Goal: Information Seeking & Learning: Learn about a topic

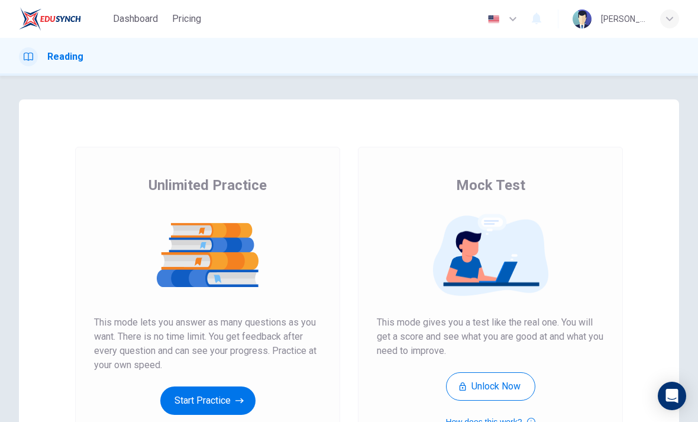
click at [219, 396] on button "Start Practice" at bounding box center [207, 400] width 95 height 28
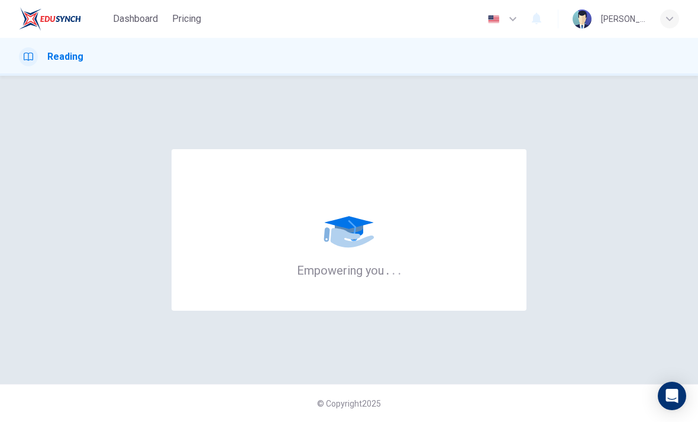
click at [666, 20] on icon "button" at bounding box center [669, 18] width 7 height 7
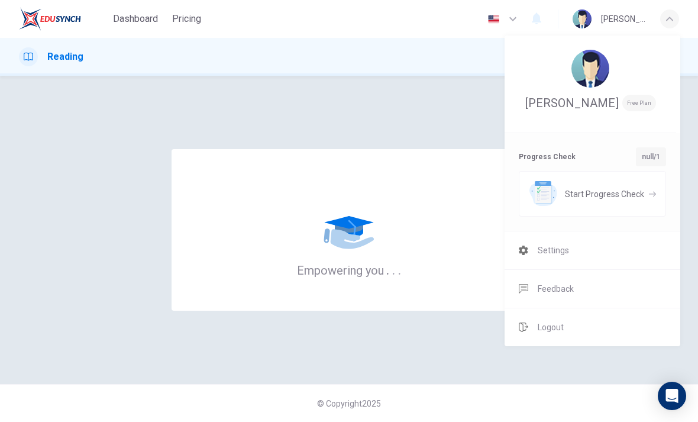
click at [692, 233] on div at bounding box center [349, 211] width 698 height 422
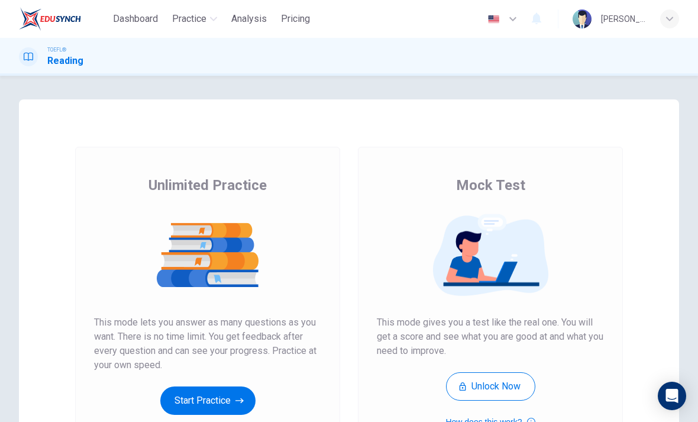
click at [233, 395] on button "Start Practice" at bounding box center [207, 400] width 95 height 28
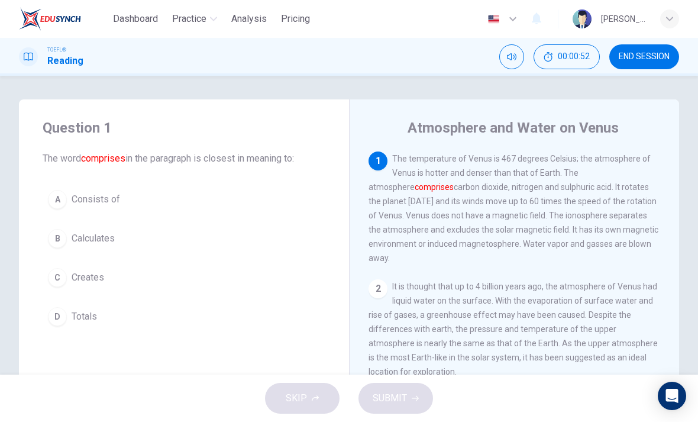
click at [61, 202] on div "A" at bounding box center [57, 199] width 19 height 19
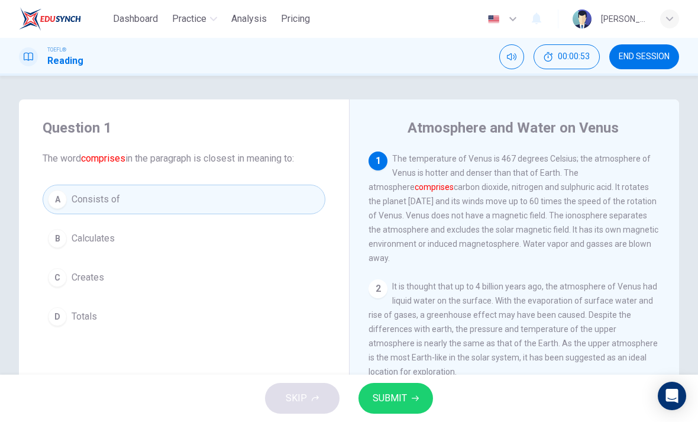
click at [397, 398] on span "SUBMIT" at bounding box center [390, 398] width 34 height 17
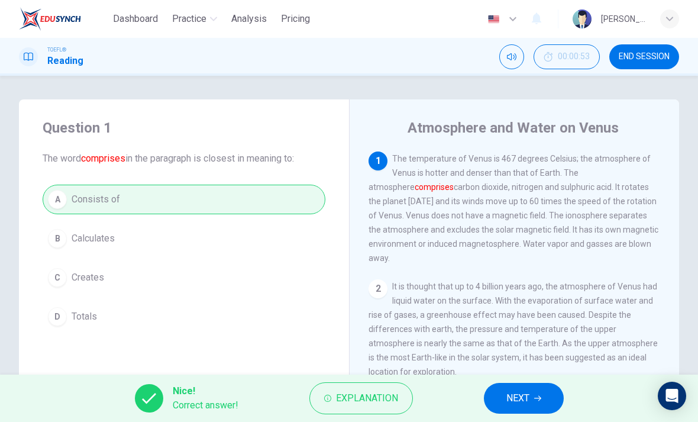
click at [511, 390] on span "NEXT" at bounding box center [517, 398] width 23 height 17
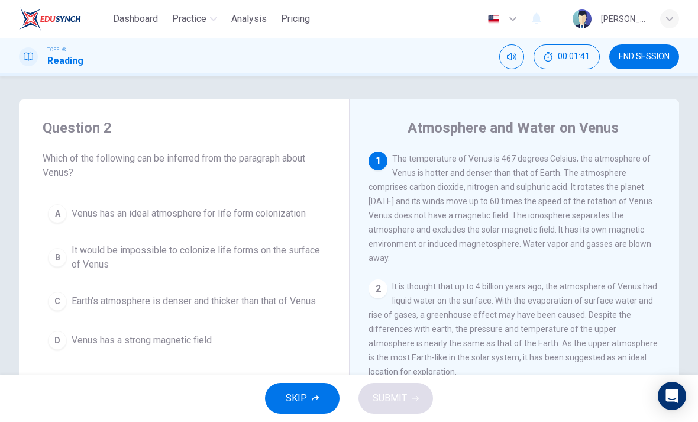
click at [57, 269] on button "B It would be impossible to colonize life forms on the surface of Venus" at bounding box center [184, 257] width 283 height 39
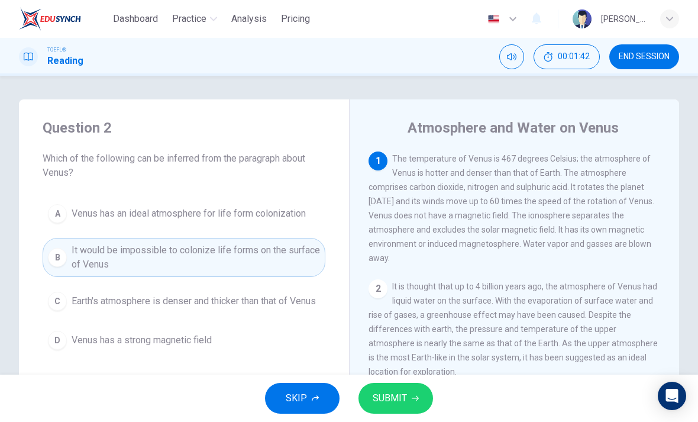
click at [421, 389] on button "SUBMIT" at bounding box center [395, 398] width 75 height 31
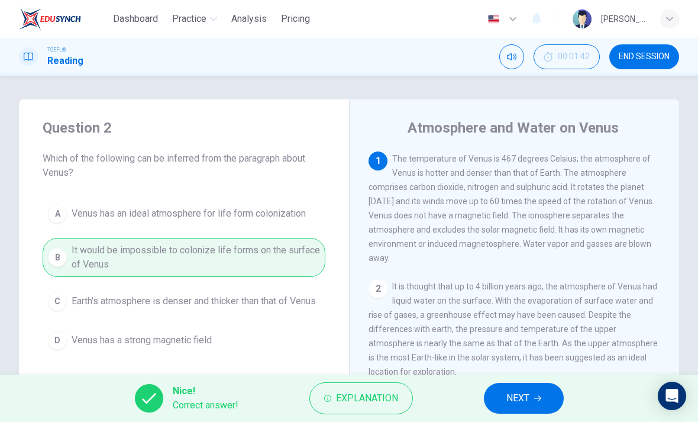
click at [529, 399] on span "NEXT" at bounding box center [517, 398] width 23 height 17
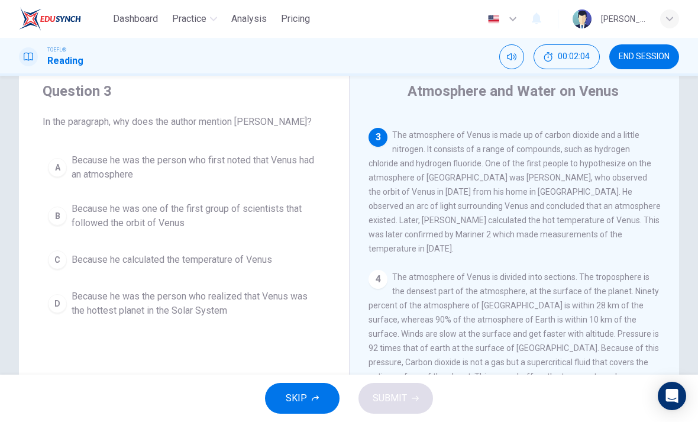
scroll to position [43, 0]
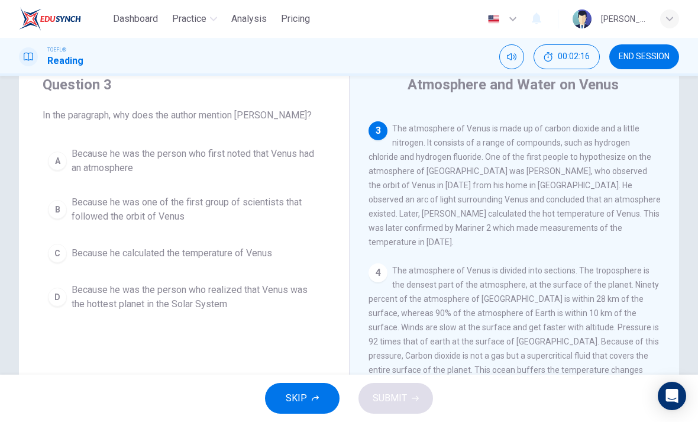
click at [58, 170] on div "A" at bounding box center [57, 160] width 19 height 19
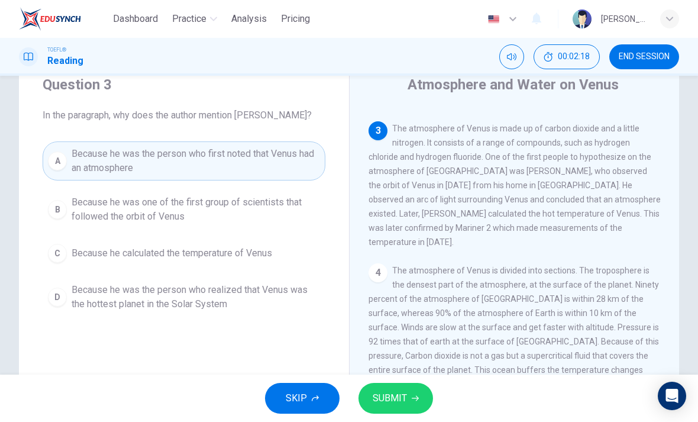
click at [396, 399] on span "SUBMIT" at bounding box center [390, 398] width 34 height 17
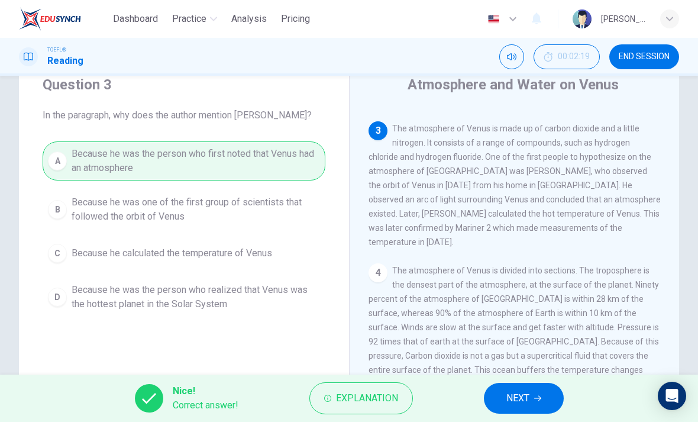
click at [526, 396] on span "NEXT" at bounding box center [517, 398] width 23 height 17
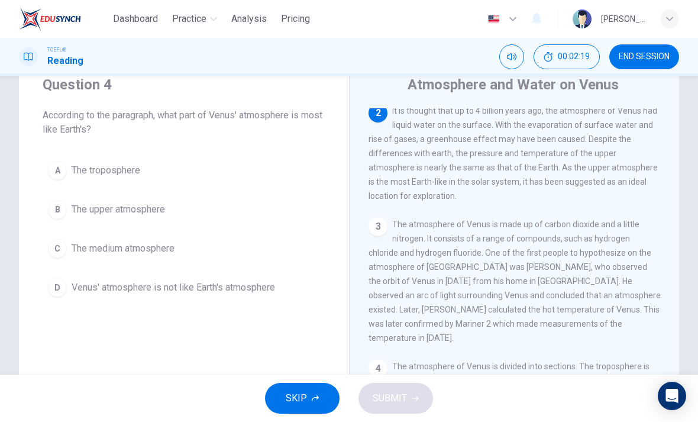
scroll to position [132, 0]
click at [146, 211] on span "The upper atmosphere" at bounding box center [118, 209] width 93 height 14
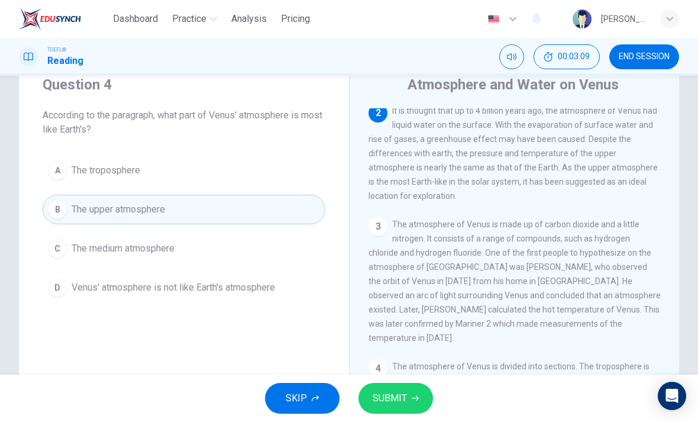
click at [420, 389] on button "SUBMIT" at bounding box center [395, 398] width 75 height 31
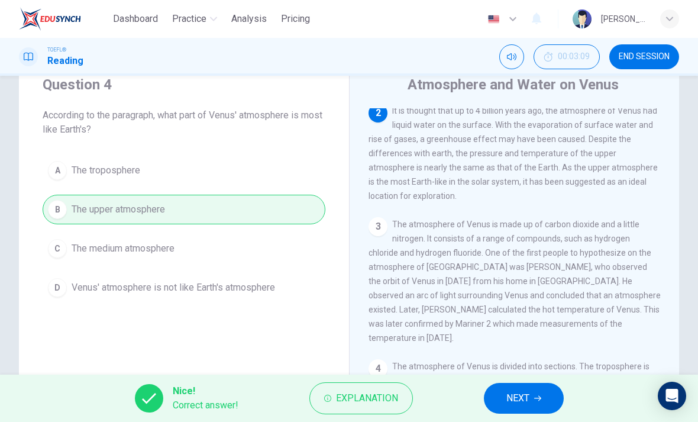
click at [511, 392] on span "NEXT" at bounding box center [517, 398] width 23 height 17
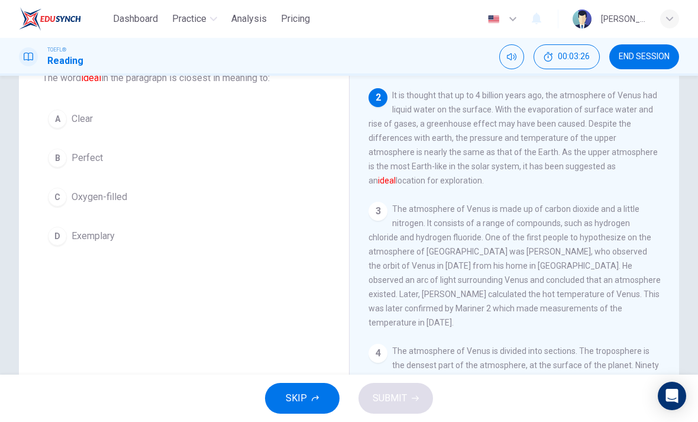
scroll to position [111, 0]
click at [110, 232] on span "Exemplary" at bounding box center [93, 236] width 43 height 14
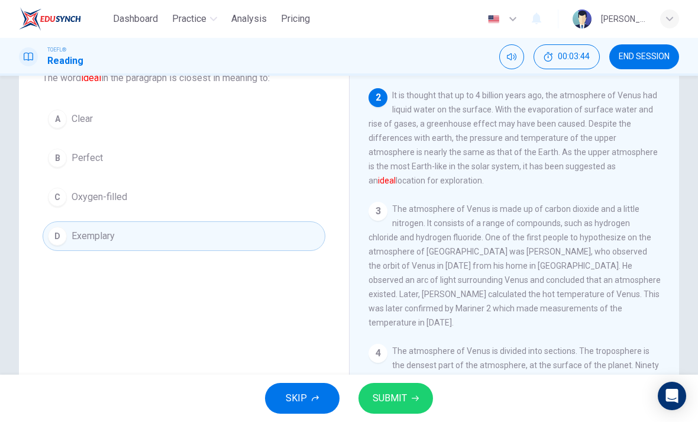
click at [415, 397] on icon "button" at bounding box center [415, 398] width 7 height 7
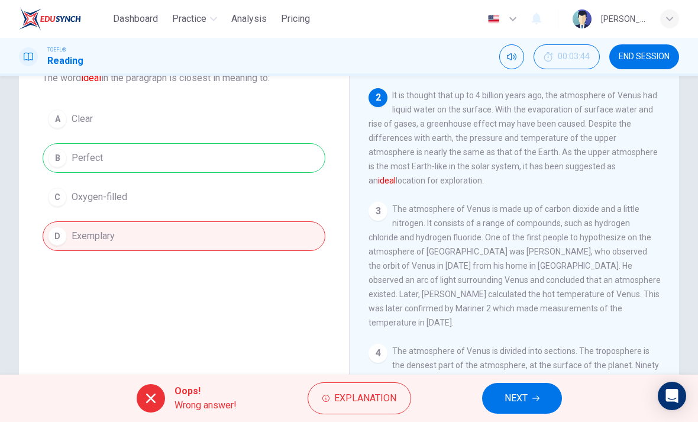
click at [527, 401] on span "NEXT" at bounding box center [516, 398] width 23 height 17
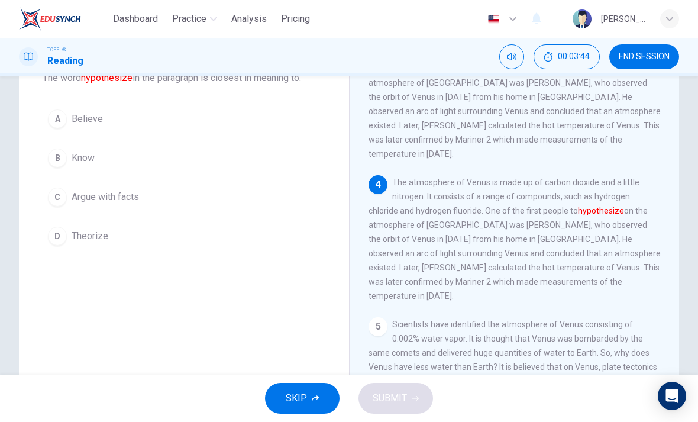
scroll to position [279, 0]
click at [64, 235] on div "D" at bounding box center [57, 236] width 19 height 19
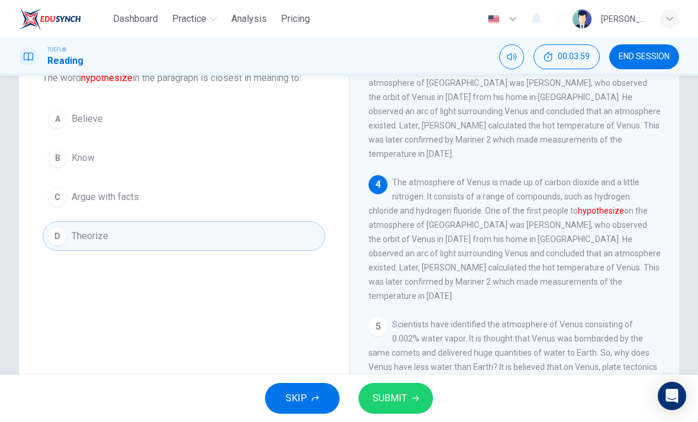
click at [387, 390] on span "SUBMIT" at bounding box center [390, 398] width 34 height 17
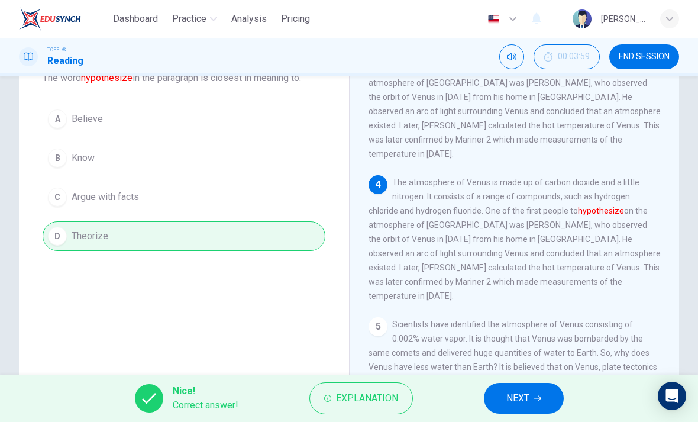
click at [510, 397] on span "NEXT" at bounding box center [517, 398] width 23 height 17
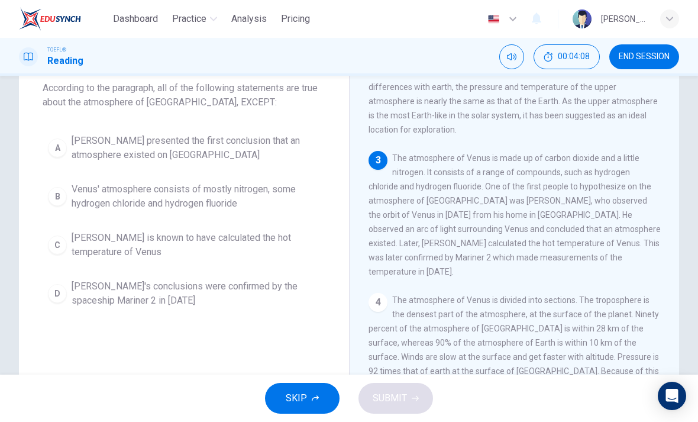
scroll to position [75, 0]
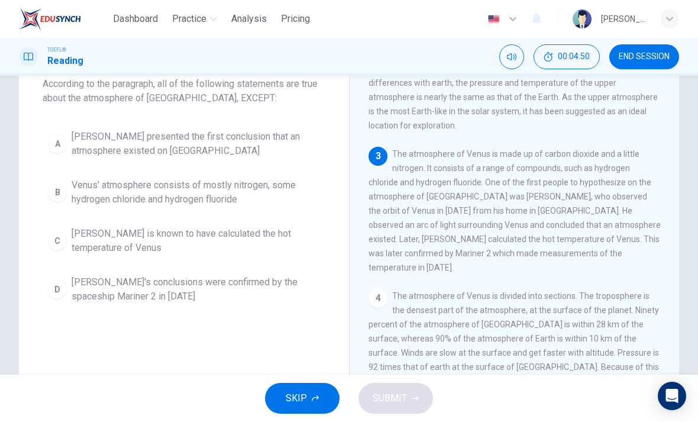
click at [283, 198] on span "Venus' atmosphere consists of mostly nitrogen, some hydrogen chloride and hydro…" at bounding box center [196, 192] width 248 height 28
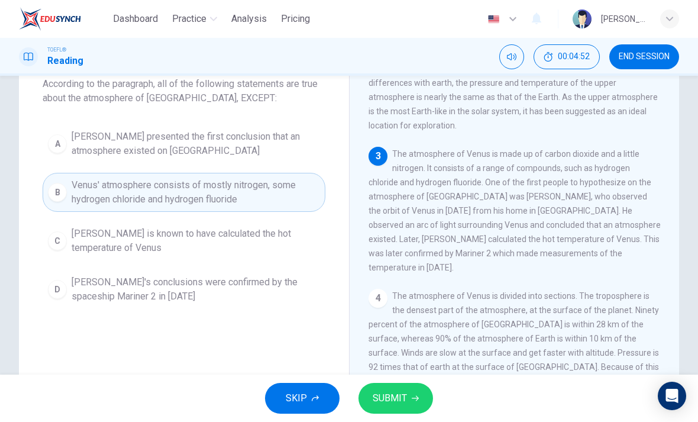
click at [407, 399] on button "SUBMIT" at bounding box center [395, 398] width 75 height 31
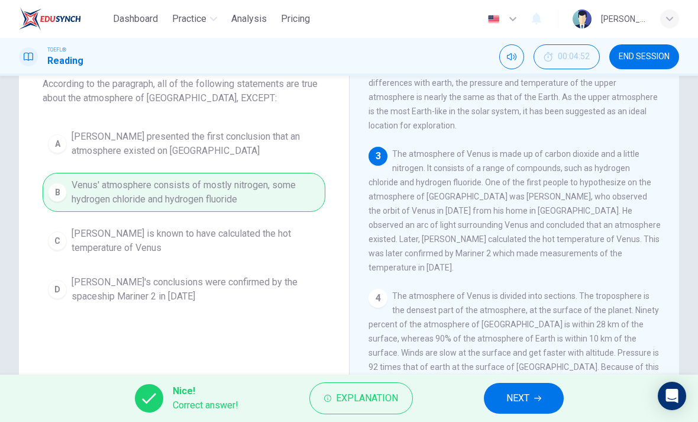
click at [502, 402] on button "NEXT" at bounding box center [524, 398] width 80 height 31
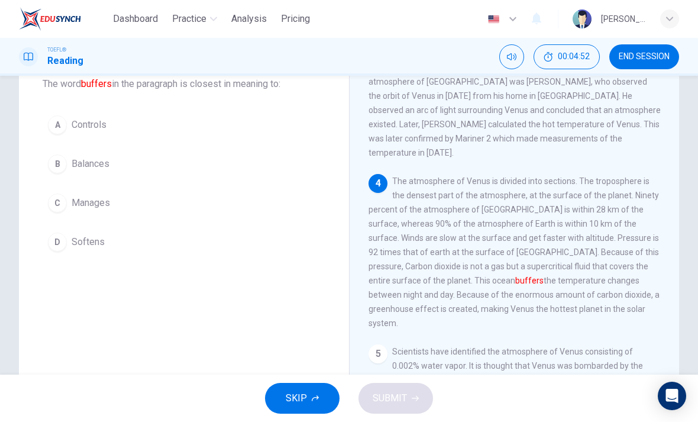
scroll to position [309, 0]
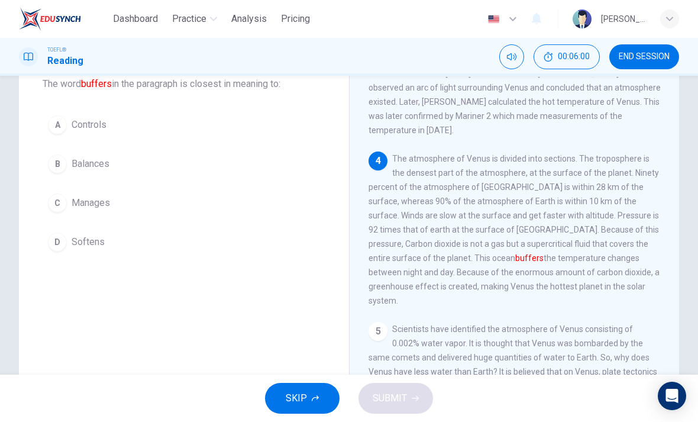
click at [53, 245] on div "D" at bounding box center [57, 241] width 19 height 19
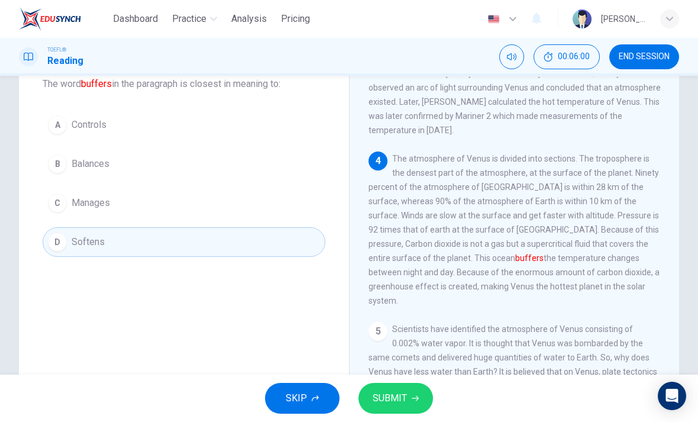
click at [392, 394] on span "SUBMIT" at bounding box center [390, 398] width 34 height 17
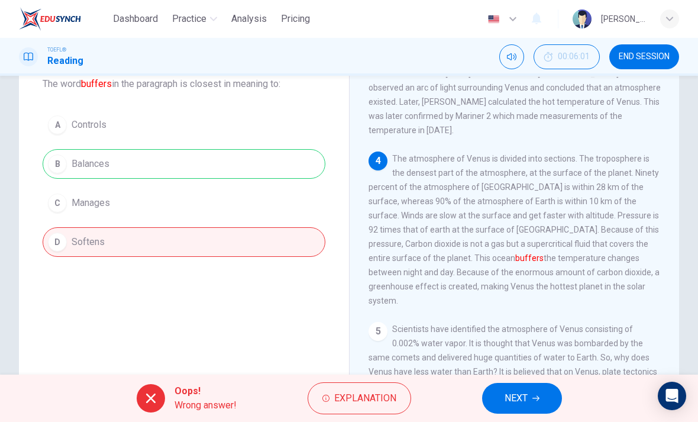
click at [518, 396] on span "NEXT" at bounding box center [516, 398] width 23 height 17
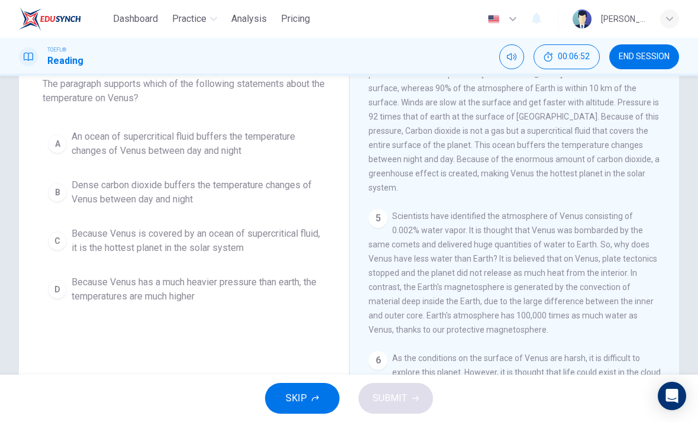
scroll to position [423, 0]
click at [241, 256] on button "C Because Venus is covered by an ocean of supercritical fluid, it is the hottes…" at bounding box center [184, 240] width 283 height 39
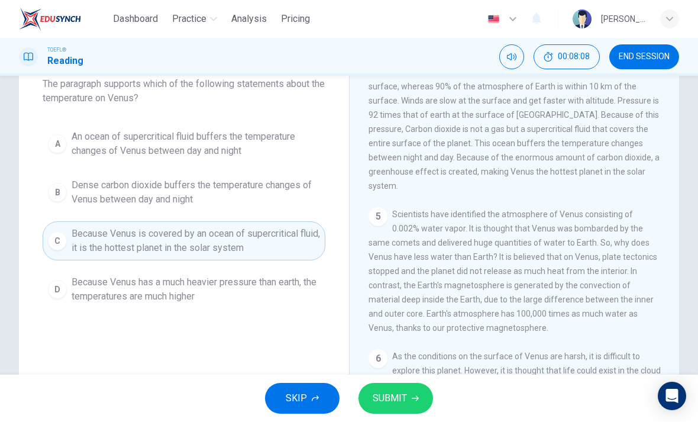
click at [410, 405] on button "SUBMIT" at bounding box center [395, 398] width 75 height 31
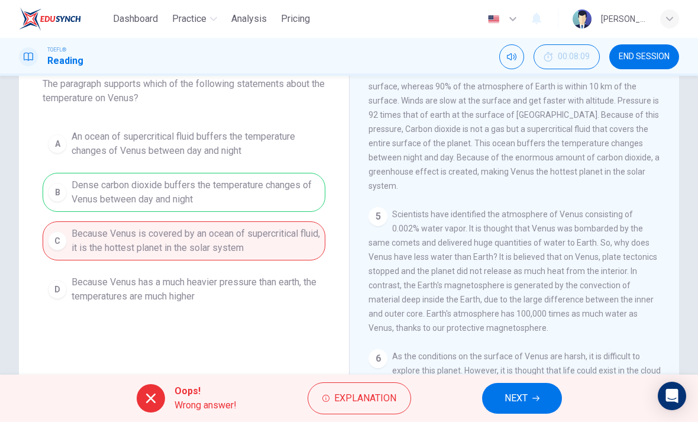
click at [519, 408] on button "NEXT" at bounding box center [522, 398] width 80 height 31
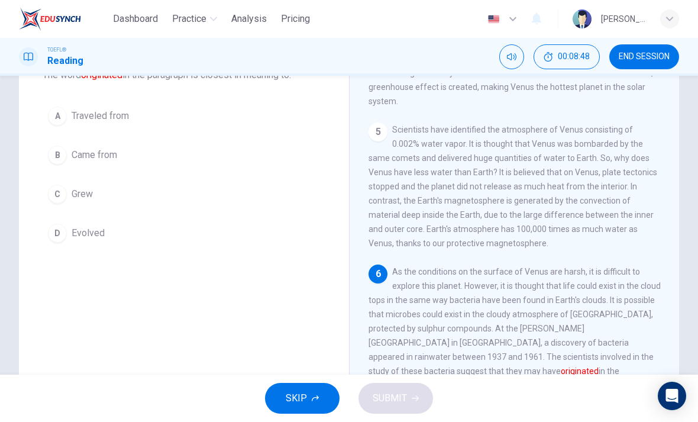
scroll to position [79, 0]
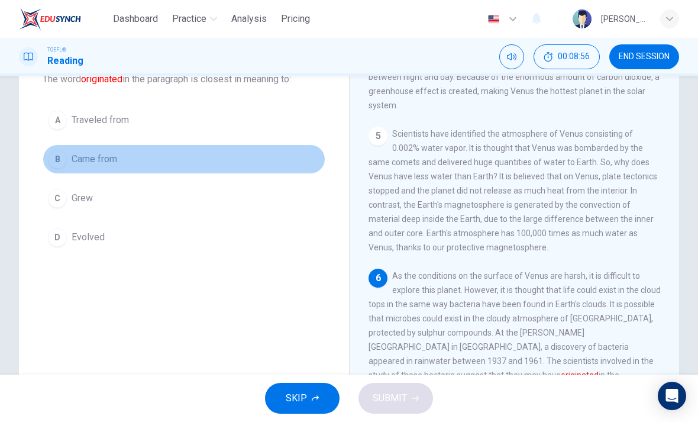
click at [105, 152] on span "Came from" at bounding box center [95, 159] width 46 height 14
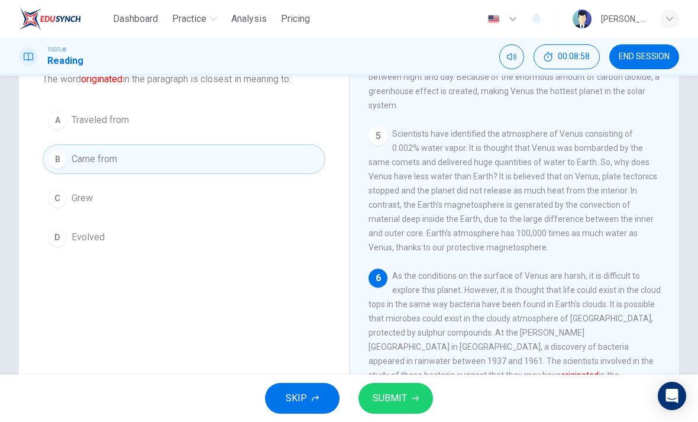
click at [414, 391] on button "SUBMIT" at bounding box center [395, 398] width 75 height 31
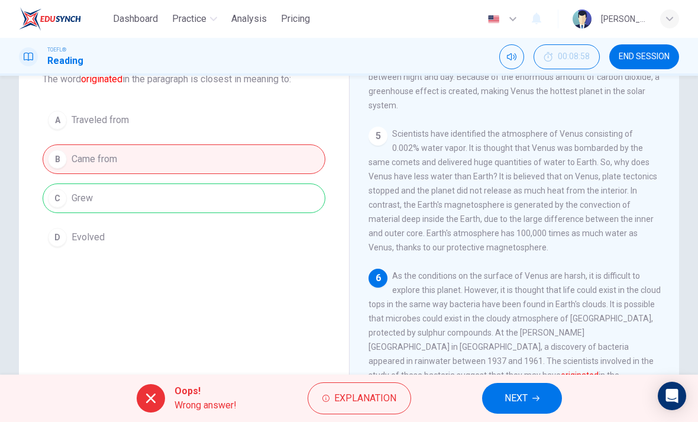
click at [529, 392] on button "NEXT" at bounding box center [522, 398] width 80 height 31
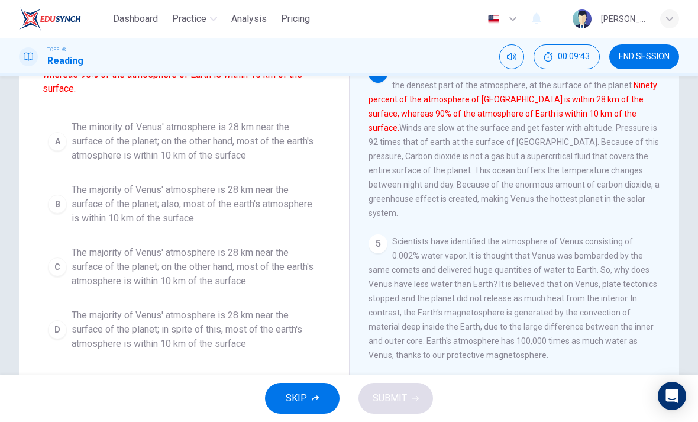
scroll to position [124, 0]
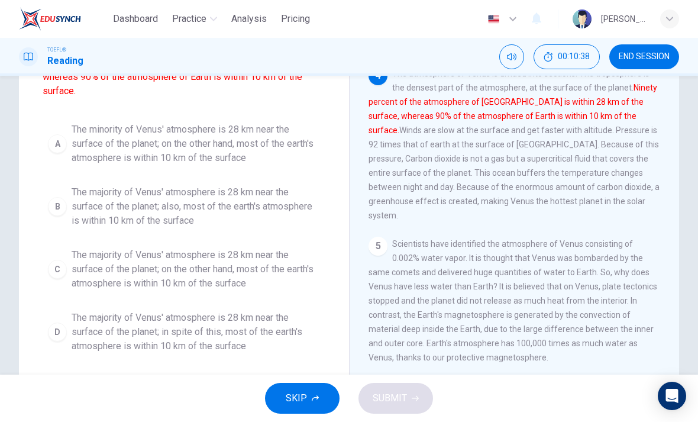
click at [276, 260] on span "The majority of Venus' atmosphere is 28 km near the surface of the planet; on t…" at bounding box center [196, 269] width 248 height 43
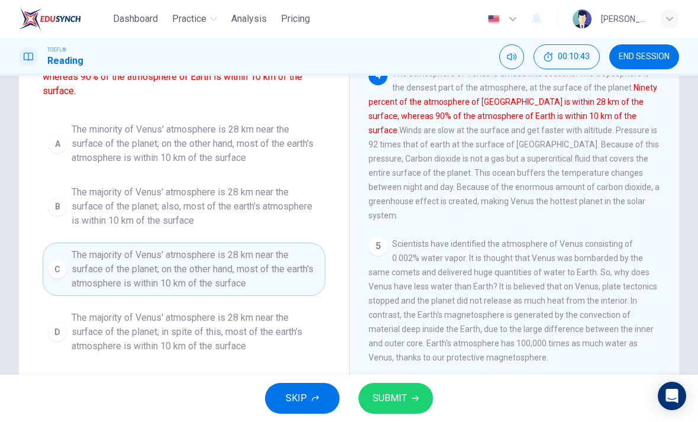
click at [403, 405] on span "SUBMIT" at bounding box center [390, 398] width 34 height 17
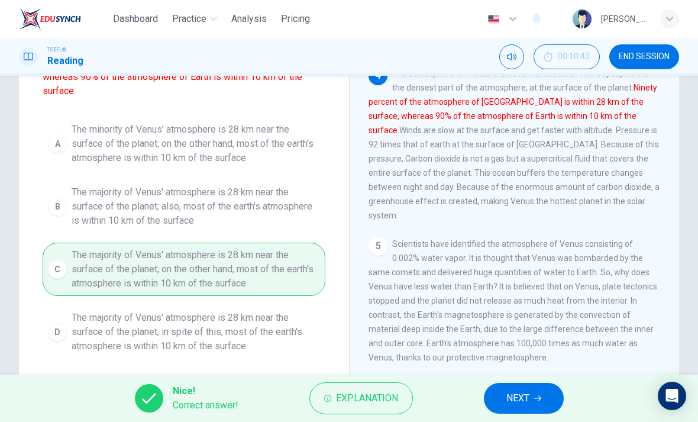
click at [517, 398] on span "NEXT" at bounding box center [517, 398] width 23 height 17
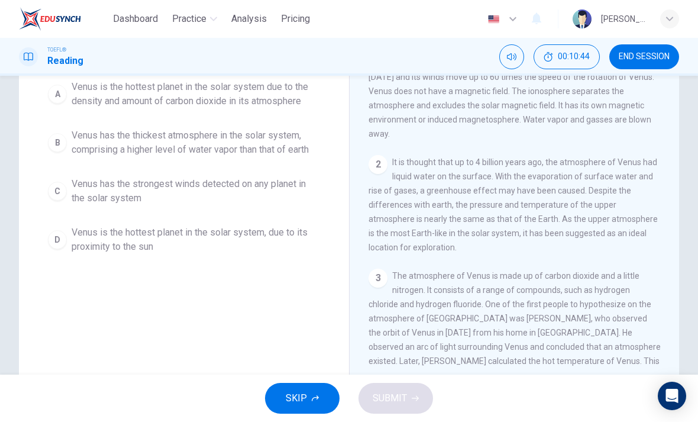
scroll to position [72, 0]
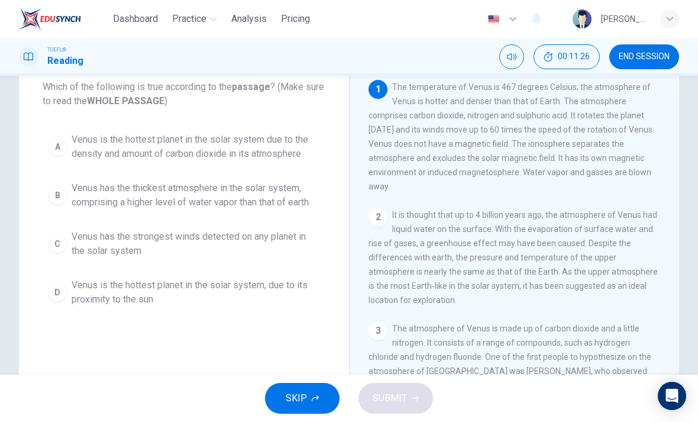
click at [293, 144] on span "Venus is the hottest planet in the solar system due to the density and amount o…" at bounding box center [196, 146] width 248 height 28
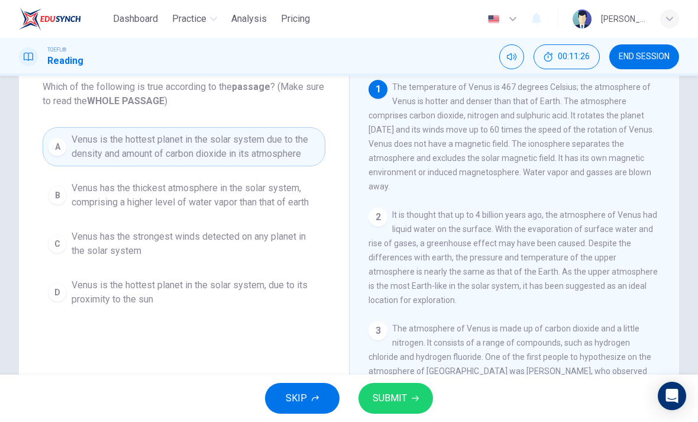
click at [408, 400] on button "SUBMIT" at bounding box center [395, 398] width 75 height 31
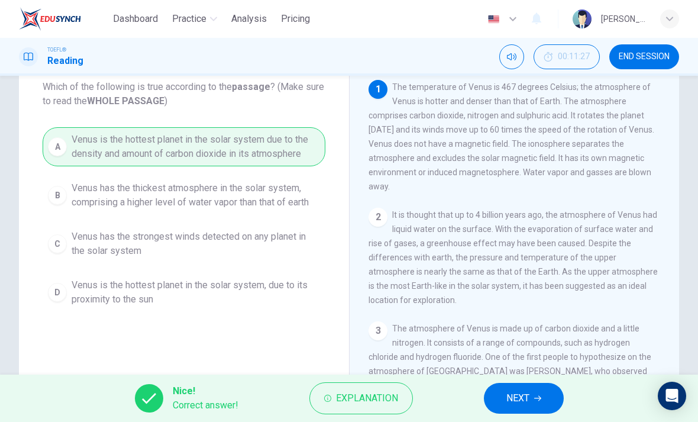
click at [538, 384] on button "NEXT" at bounding box center [524, 398] width 80 height 31
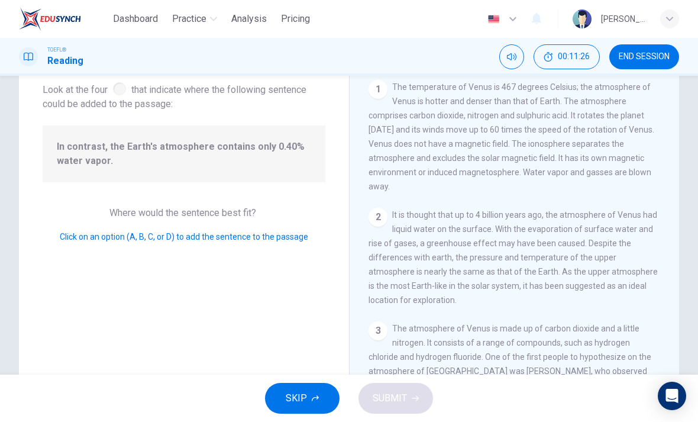
scroll to position [470, 0]
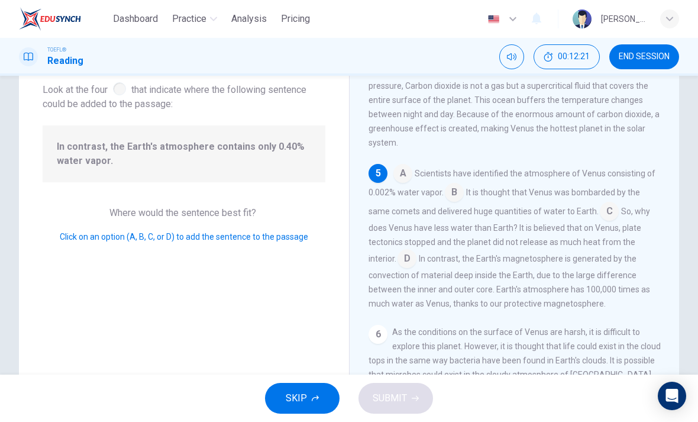
click at [450, 184] on input at bounding box center [454, 193] width 19 height 19
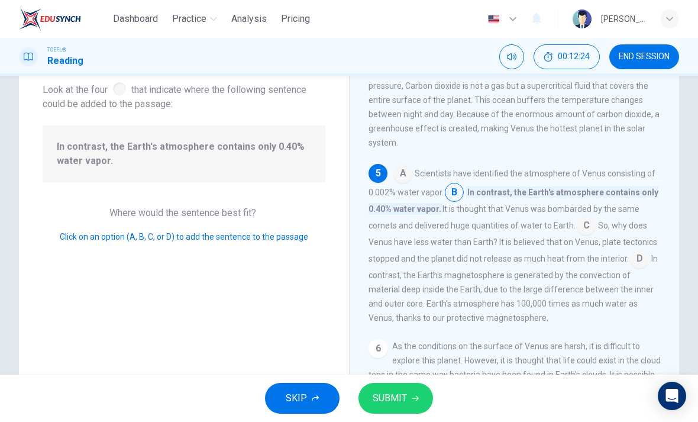
click at [412, 403] on button "SUBMIT" at bounding box center [395, 398] width 75 height 31
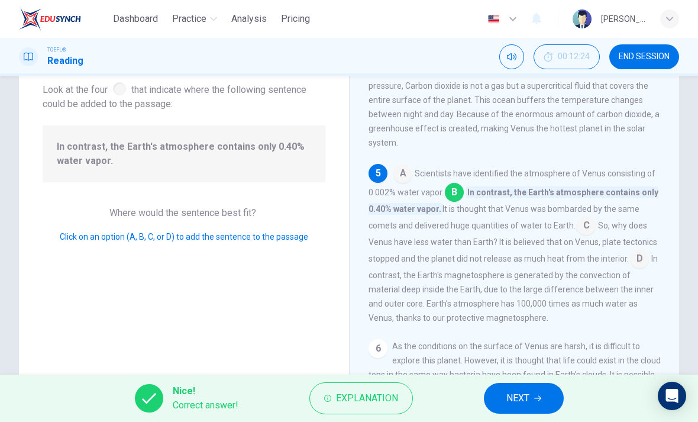
click at [526, 396] on span "NEXT" at bounding box center [517, 398] width 23 height 17
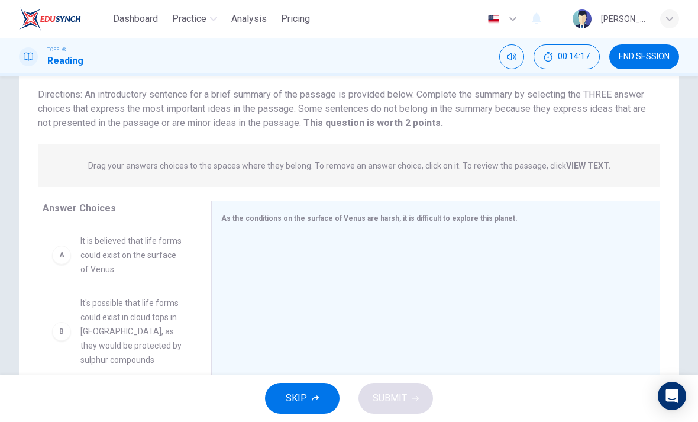
scroll to position [82, 0]
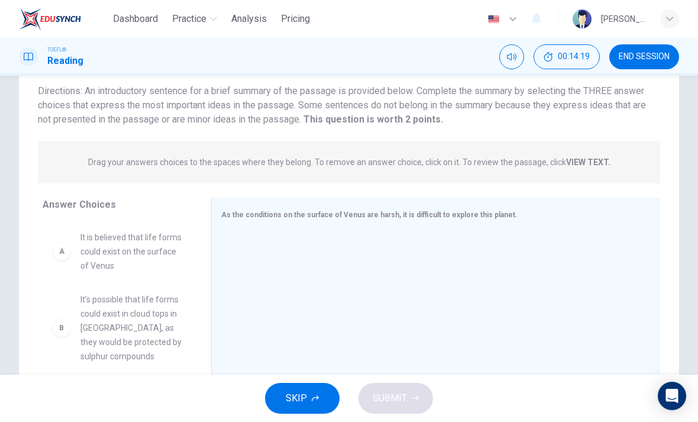
click at [164, 251] on div "B It's possible that life forms could exist in cloud tops in Venus, as they wou…" at bounding box center [118, 312] width 150 height 182
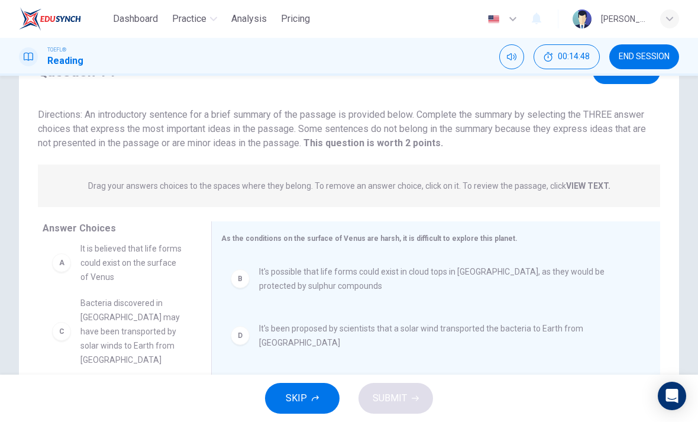
scroll to position [12, 0]
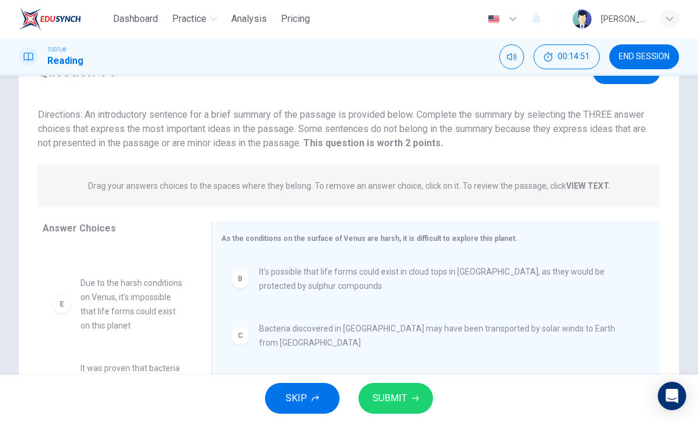
click at [409, 393] on button "SUBMIT" at bounding box center [395, 398] width 75 height 31
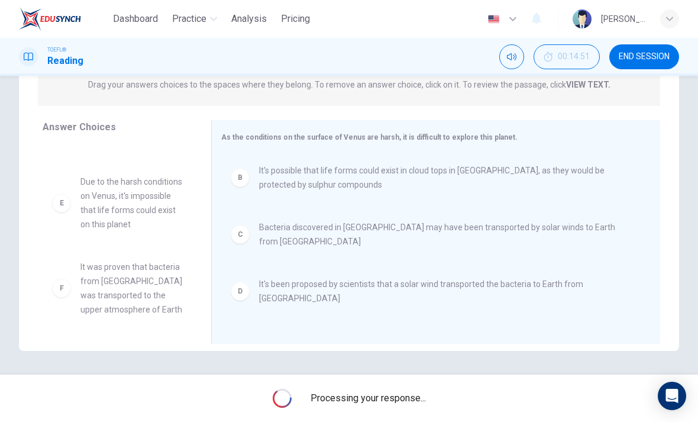
scroll to position [160, 0]
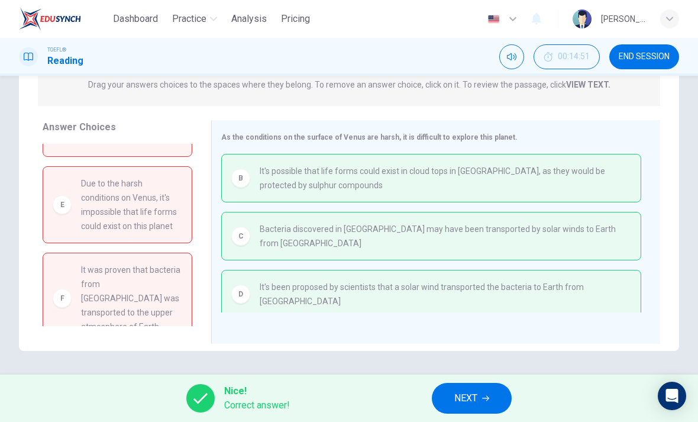
click at [477, 391] on span "NEXT" at bounding box center [465, 398] width 23 height 17
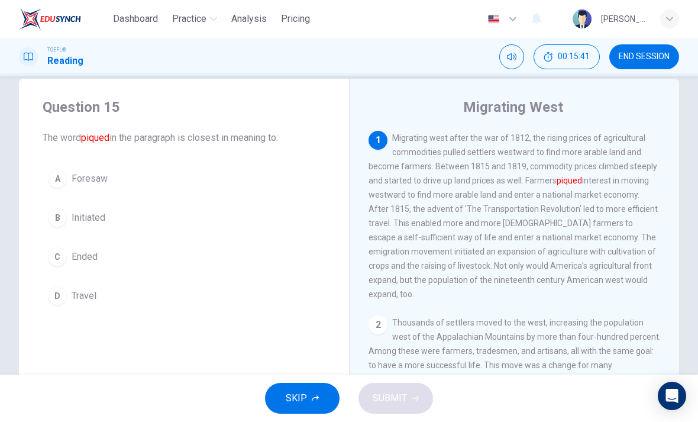
scroll to position [0, 0]
click at [95, 211] on span "Initiated" at bounding box center [89, 218] width 34 height 14
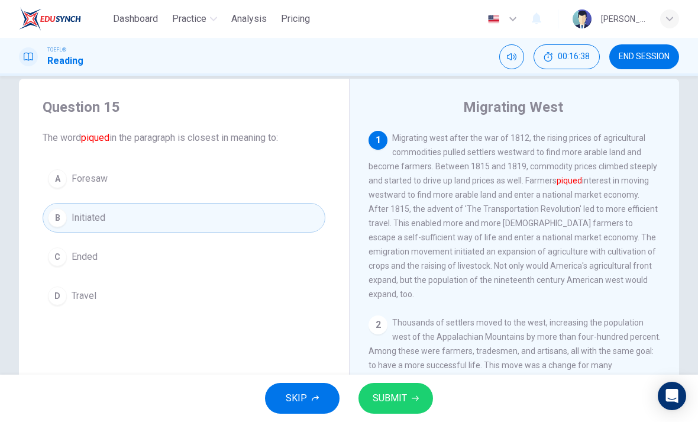
click at [388, 379] on div "SKIP SUBMIT" at bounding box center [349, 397] width 698 height 47
click at [402, 402] on span "SUBMIT" at bounding box center [390, 398] width 34 height 17
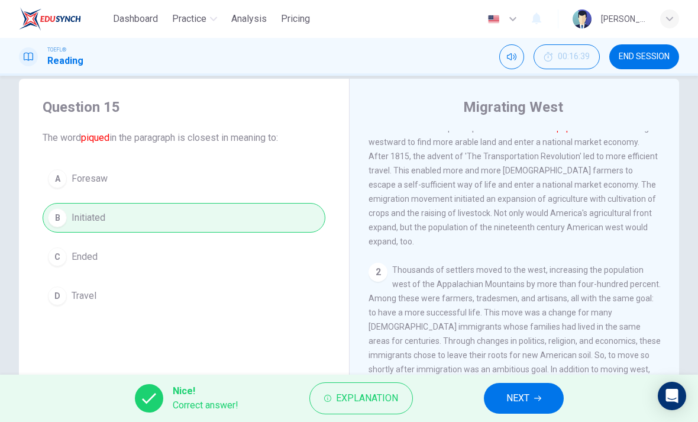
click at [547, 398] on button "NEXT" at bounding box center [524, 398] width 80 height 31
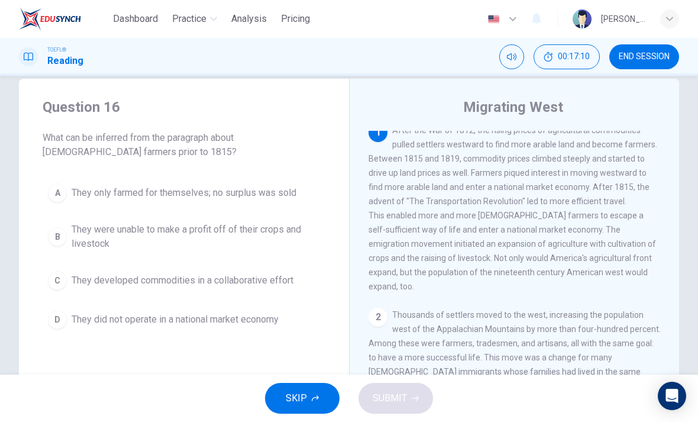
scroll to position [8, 0]
click at [284, 225] on span "They were unable to make a profit off of their crops and livestock" at bounding box center [196, 236] width 248 height 28
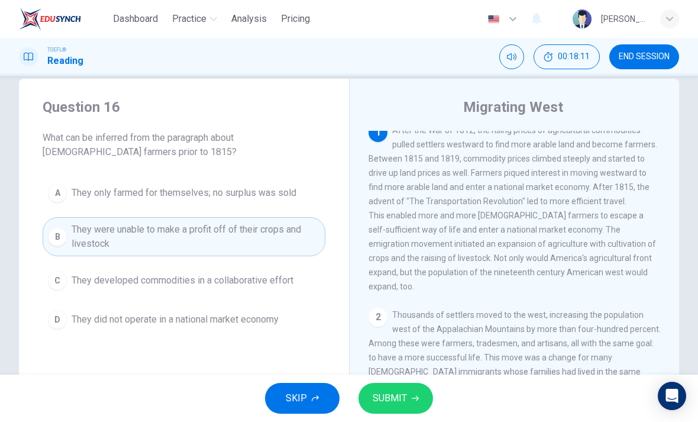
click at [410, 392] on button "SUBMIT" at bounding box center [395, 398] width 75 height 31
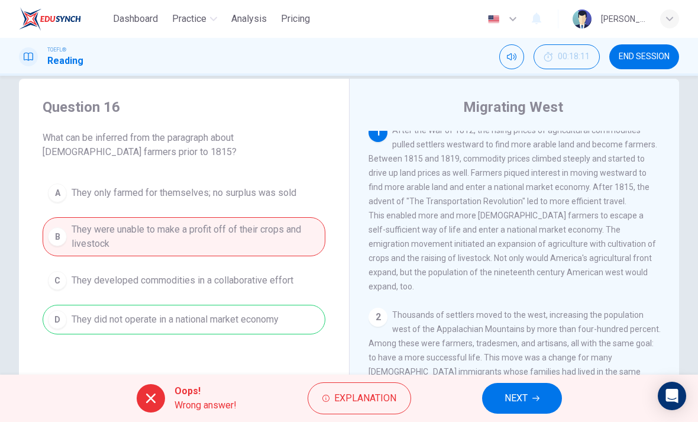
click at [522, 389] on button "NEXT" at bounding box center [522, 398] width 80 height 31
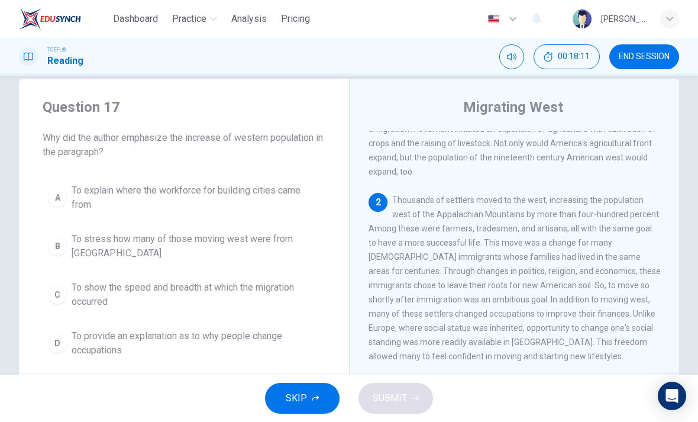
scroll to position [132, 0]
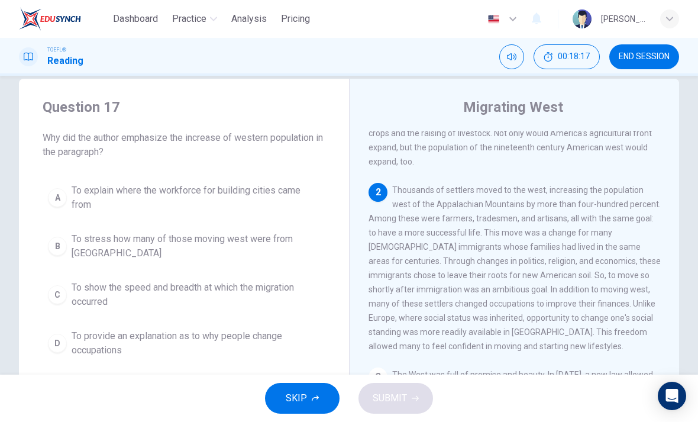
click at [641, 54] on span "END SESSION" at bounding box center [644, 56] width 51 height 9
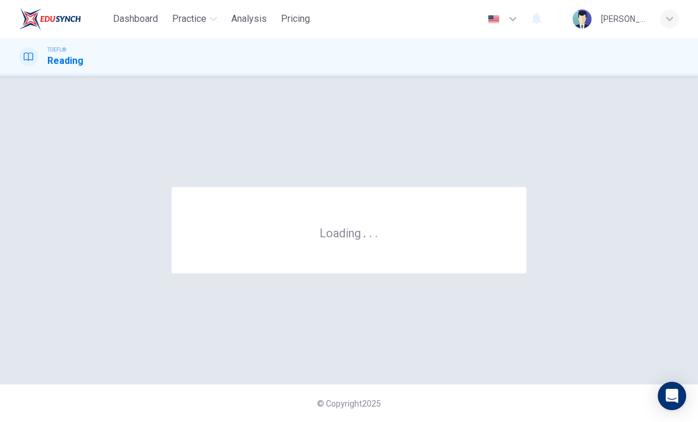
scroll to position [0, 0]
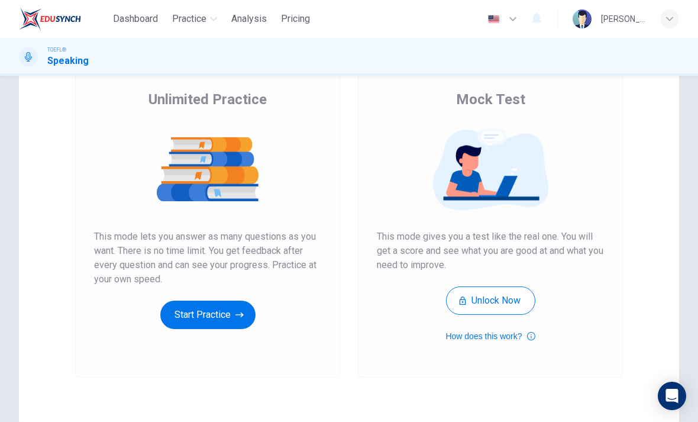
scroll to position [88, 0]
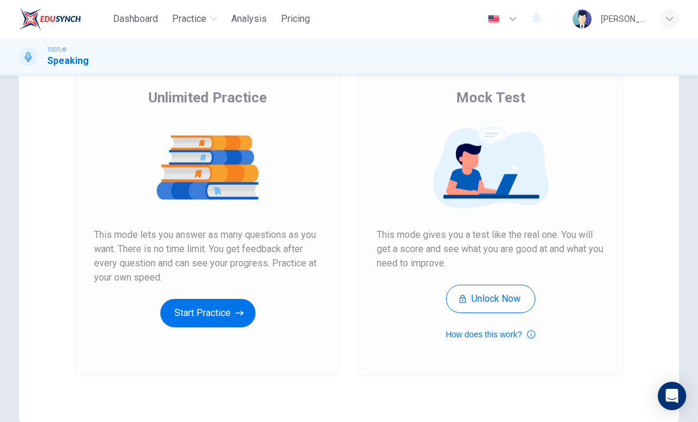
click at [193, 311] on button "Start Practice" at bounding box center [207, 313] width 95 height 28
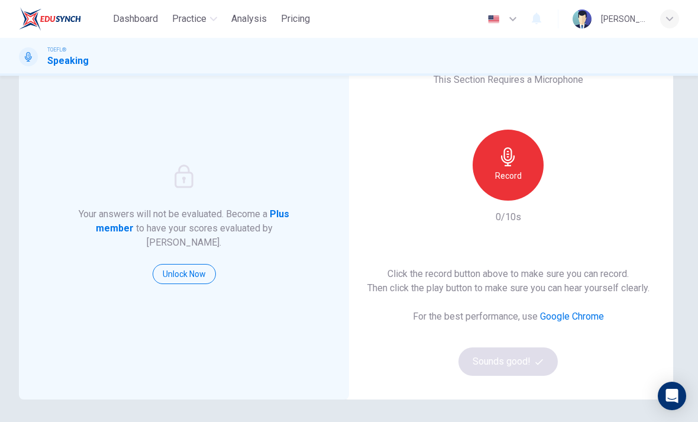
scroll to position [51, 0]
click at [500, 160] on icon "button" at bounding box center [508, 156] width 19 height 19
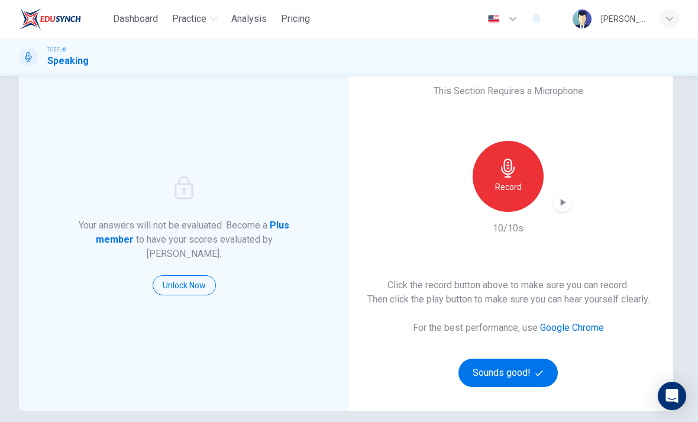
scroll to position [33, 0]
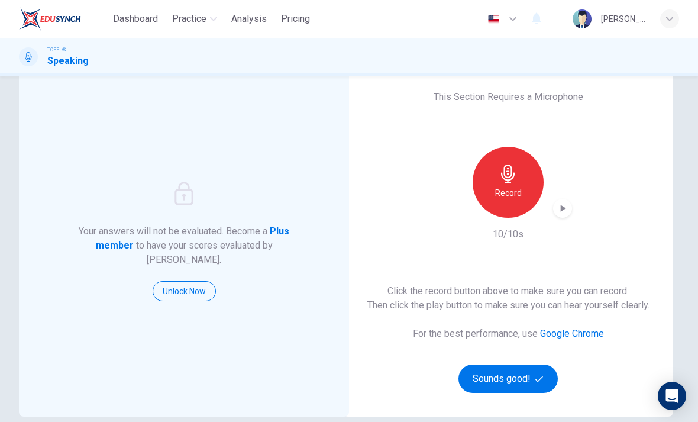
click at [532, 380] on button "Sounds good!" at bounding box center [507, 378] width 99 height 28
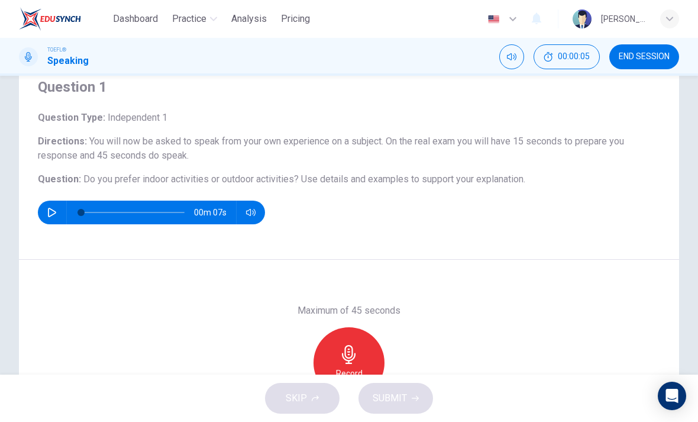
scroll to position [35, 0]
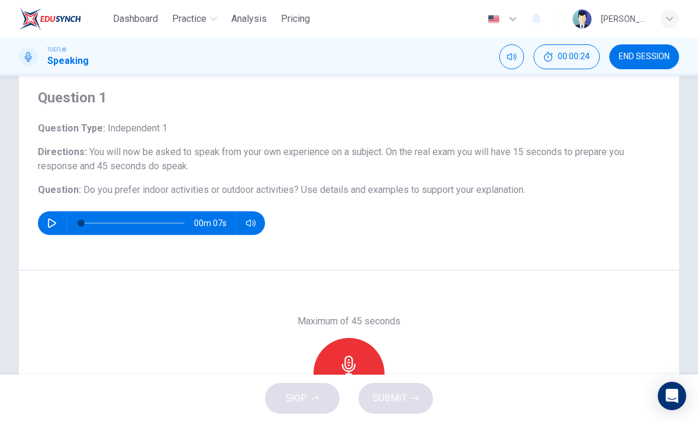
click at [60, 224] on button "button" at bounding box center [52, 223] width 19 height 24
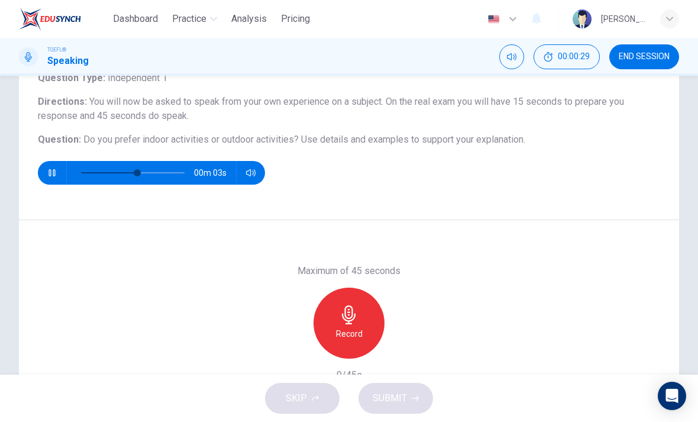
scroll to position [87, 0]
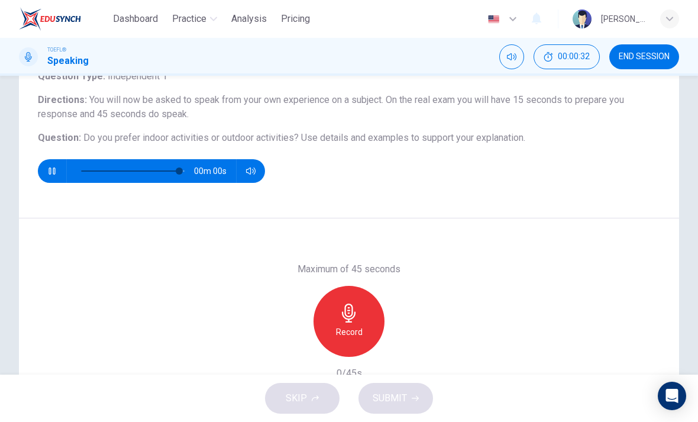
type input "0"
click at [361, 321] on div "Record" at bounding box center [348, 321] width 71 height 71
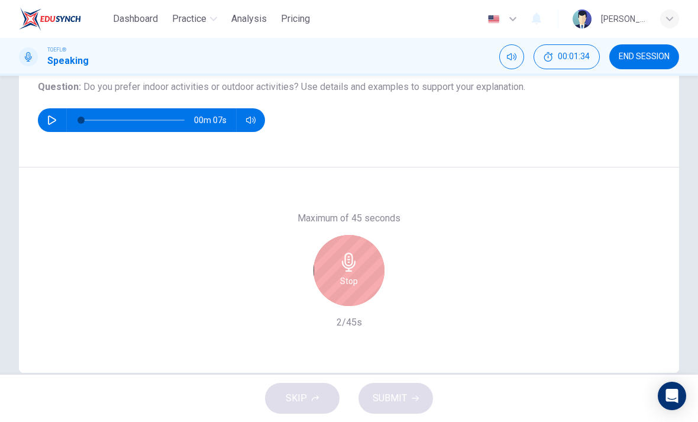
scroll to position [137, 0]
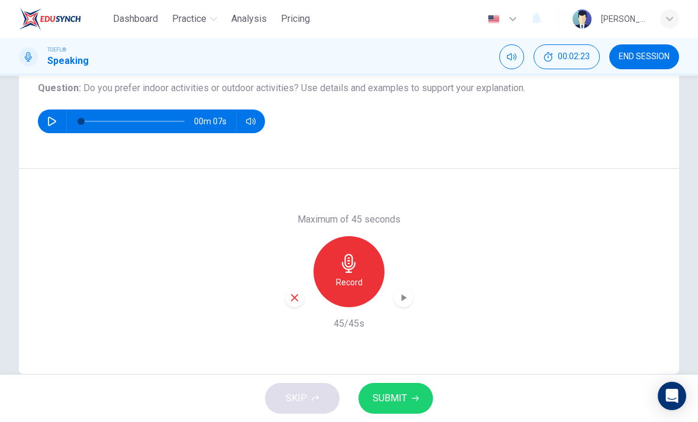
click at [295, 291] on div "button" at bounding box center [294, 297] width 19 height 19
click at [357, 264] on icon "button" at bounding box center [349, 263] width 19 height 19
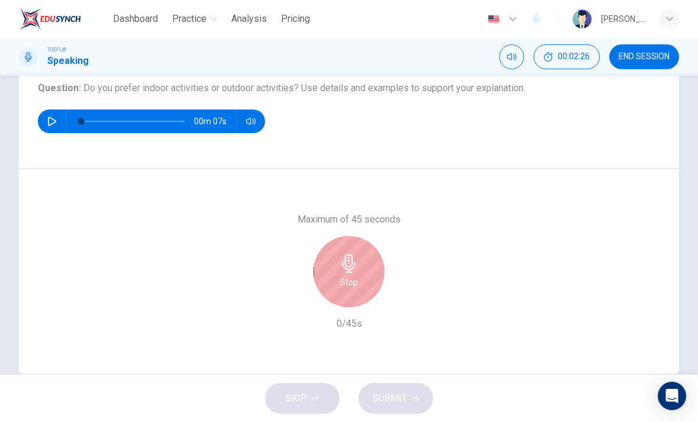
click at [339, 247] on div "Stop" at bounding box center [348, 271] width 71 height 71
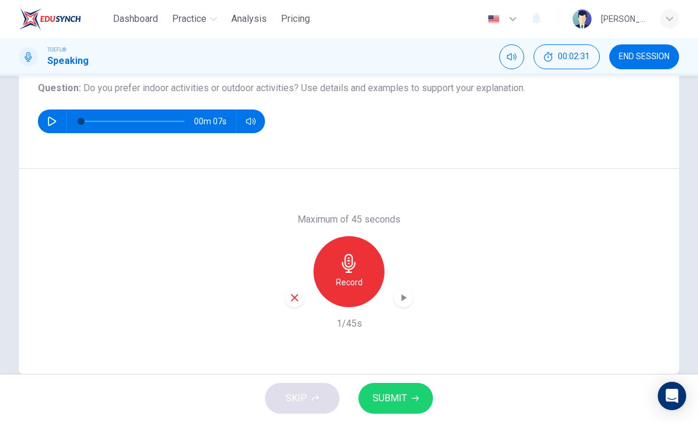
click at [347, 273] on div "Record" at bounding box center [348, 271] width 71 height 71
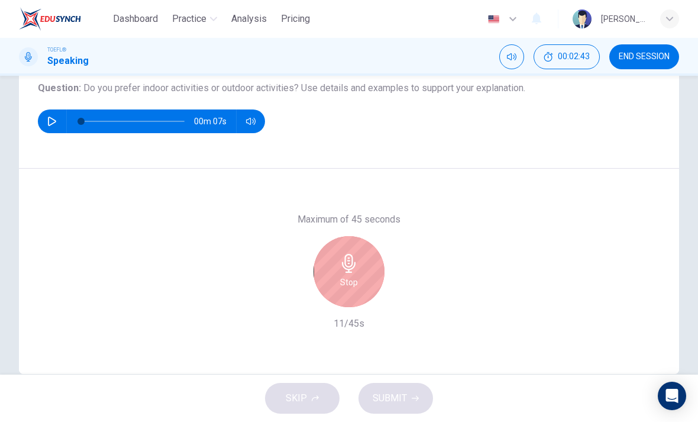
click at [358, 287] on div "Stop" at bounding box center [348, 271] width 71 height 71
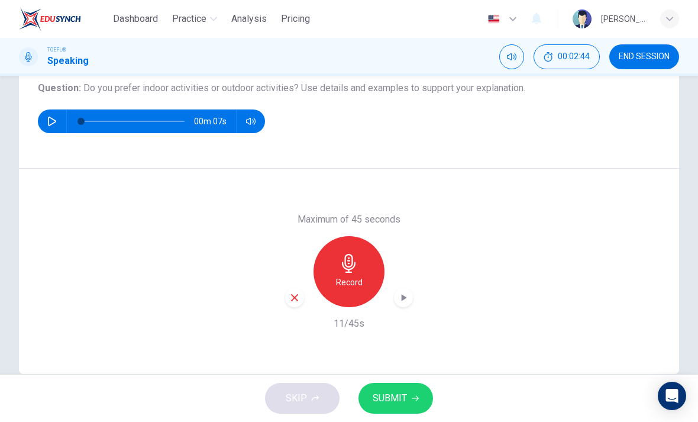
click at [293, 296] on icon "button" at bounding box center [294, 297] width 7 height 7
click at [333, 267] on div "Record" at bounding box center [348, 271] width 71 height 71
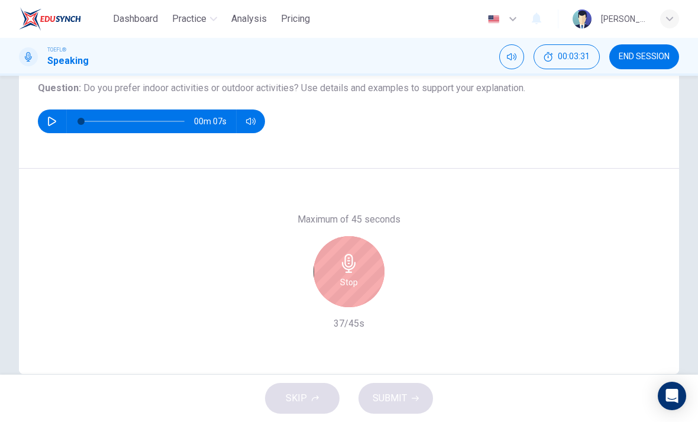
click at [366, 287] on div "Stop" at bounding box center [348, 271] width 71 height 71
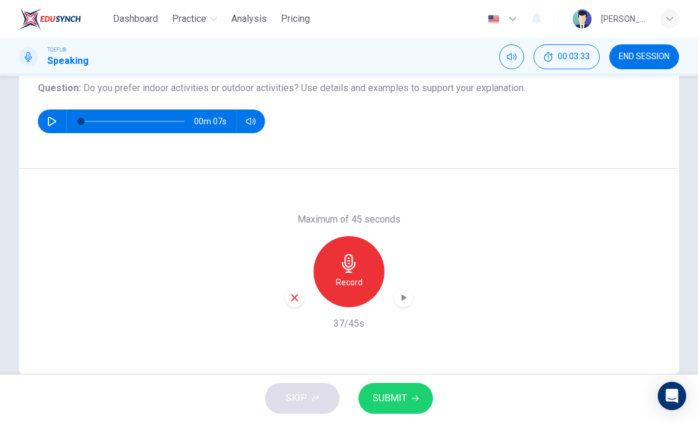
click at [396, 390] on span "SUBMIT" at bounding box center [390, 398] width 34 height 17
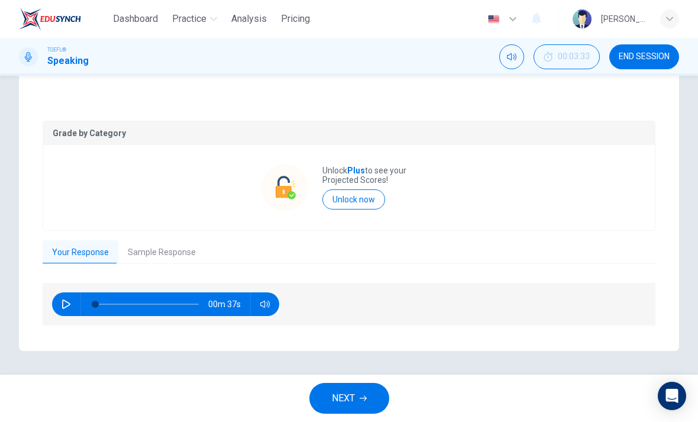
scroll to position [196, 0]
click at [75, 305] on button "button" at bounding box center [66, 305] width 19 height 24
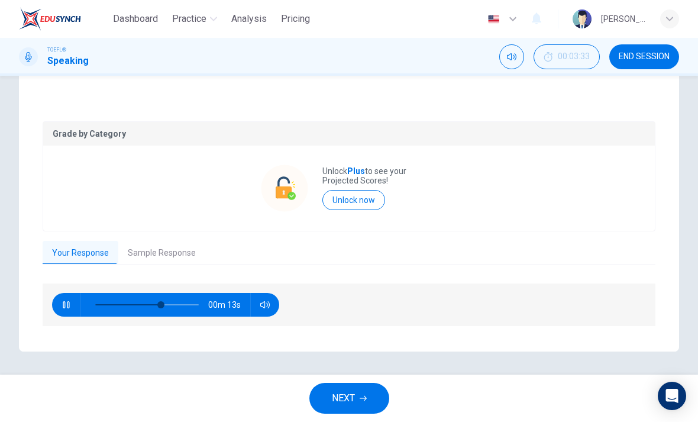
click at [172, 256] on button "Sample Response" at bounding box center [161, 253] width 87 height 25
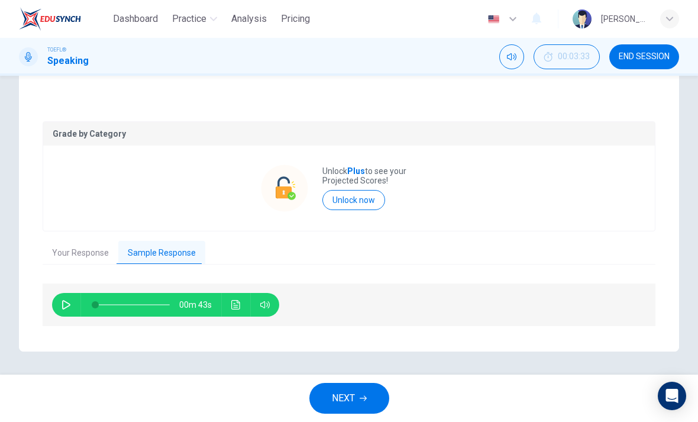
click at [93, 256] on button "Your Response" at bounding box center [81, 253] width 76 height 25
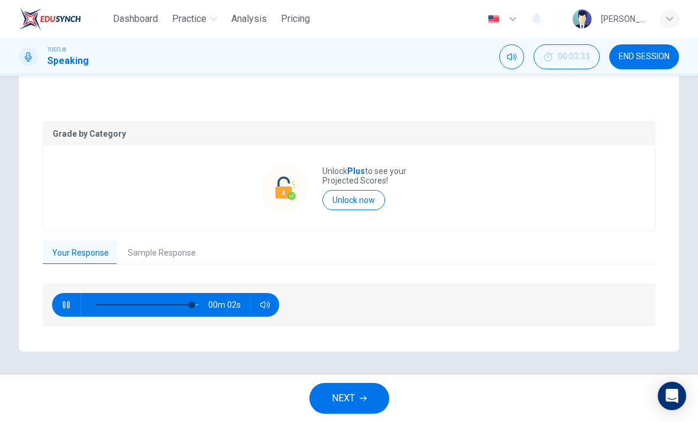
type input "96"
click at [153, 250] on button "Sample Response" at bounding box center [161, 253] width 87 height 25
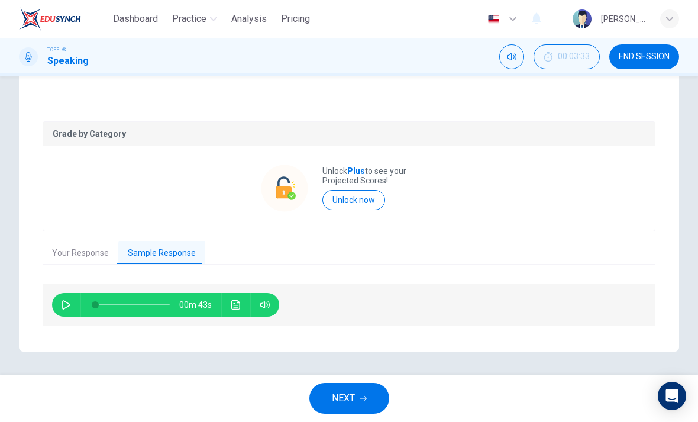
click at [73, 303] on button "button" at bounding box center [66, 305] width 19 height 24
type input "74"
click at [366, 198] on button "Unlock now" at bounding box center [353, 200] width 63 height 20
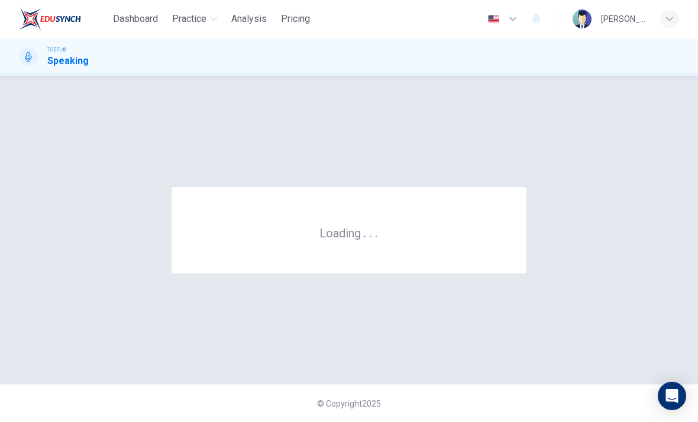
scroll to position [0, 0]
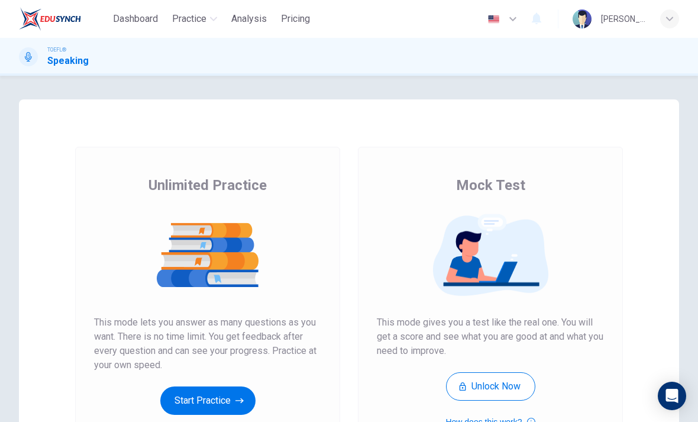
click at [184, 405] on button "Start Practice" at bounding box center [207, 400] width 95 height 28
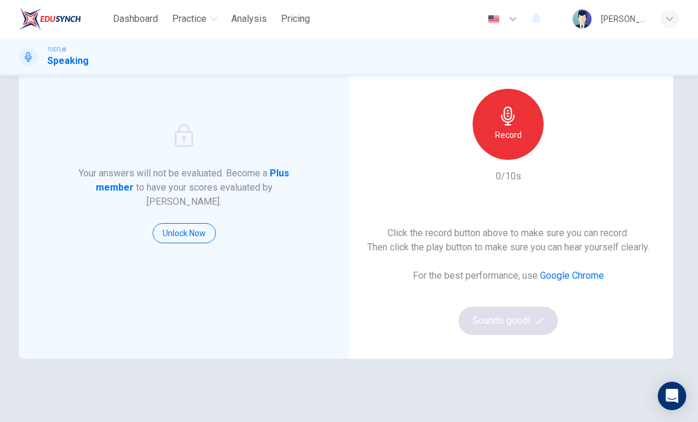
scroll to position [93, 0]
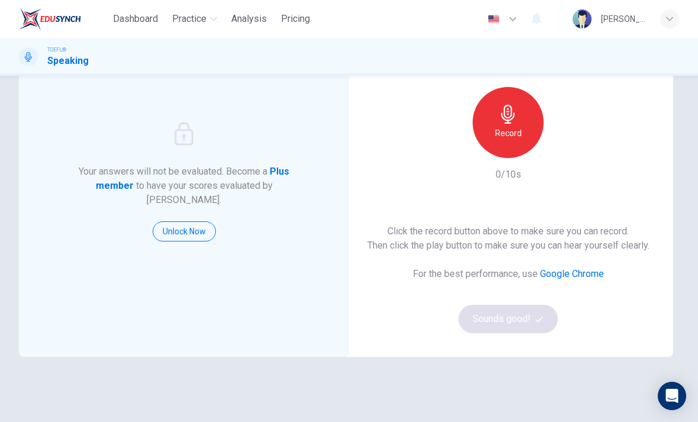
click at [526, 134] on div "Record" at bounding box center [508, 122] width 71 height 71
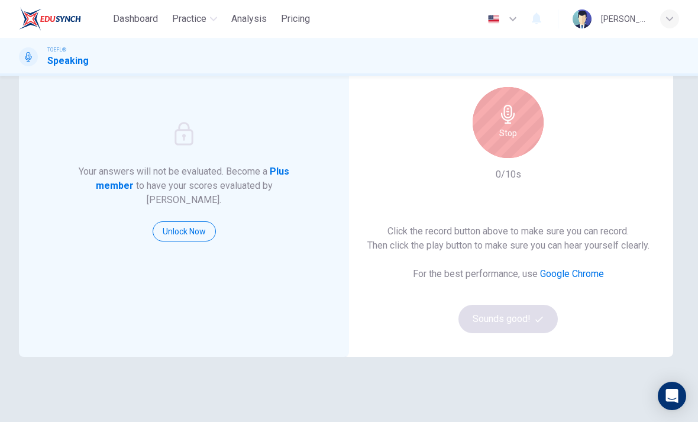
click at [510, 129] on h6 "Stop" at bounding box center [508, 133] width 18 height 14
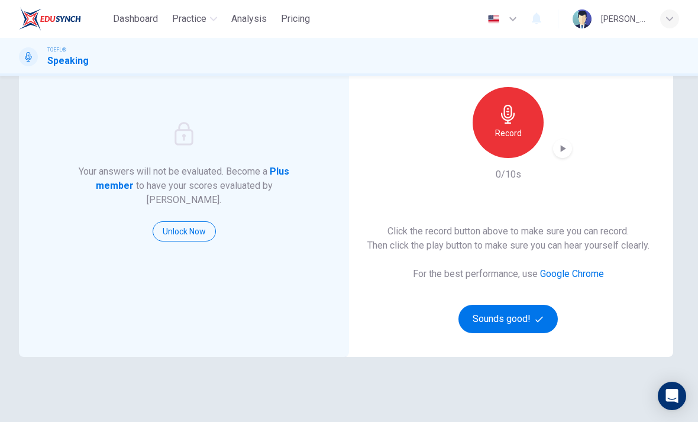
click at [535, 319] on button "Sounds good!" at bounding box center [507, 319] width 99 height 28
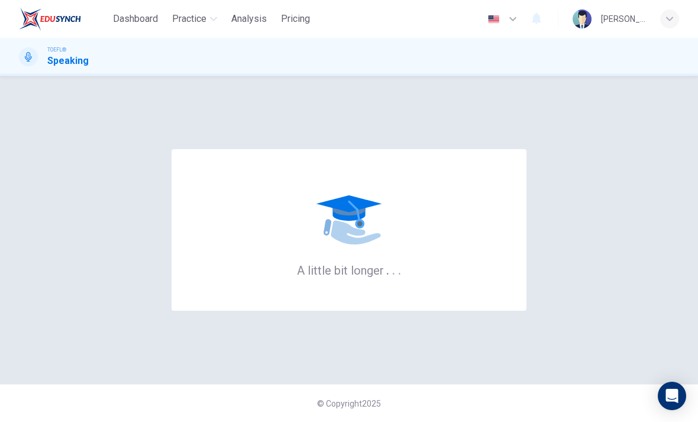
click at [577, 296] on div "A little bit longer . . ." at bounding box center [349, 229] width 660 height 261
click at [584, 286] on div "A little bit longer . . ." at bounding box center [349, 229] width 660 height 261
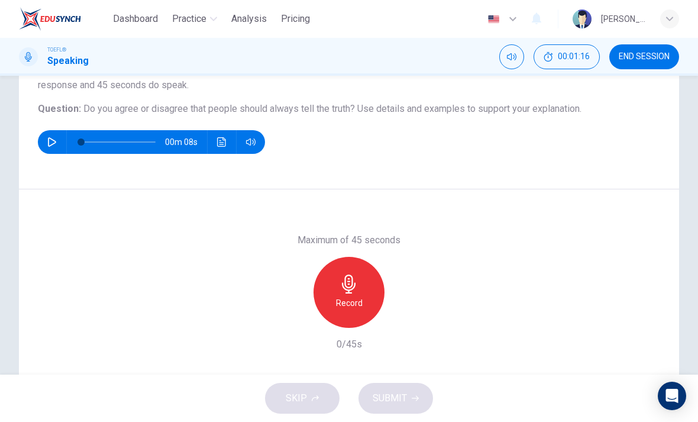
scroll to position [80, 0]
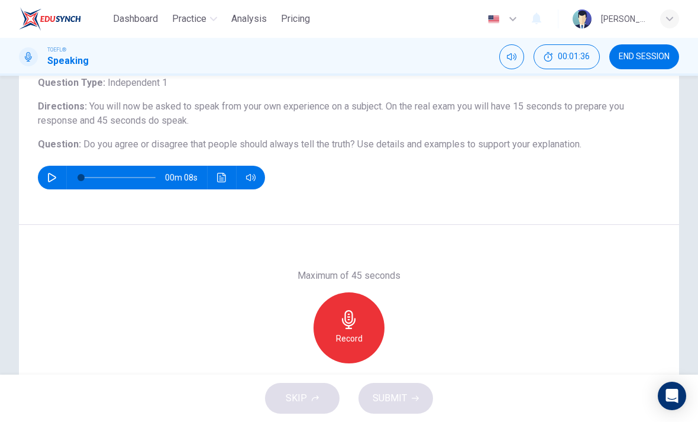
click at [351, 324] on icon "button" at bounding box center [349, 319] width 19 height 19
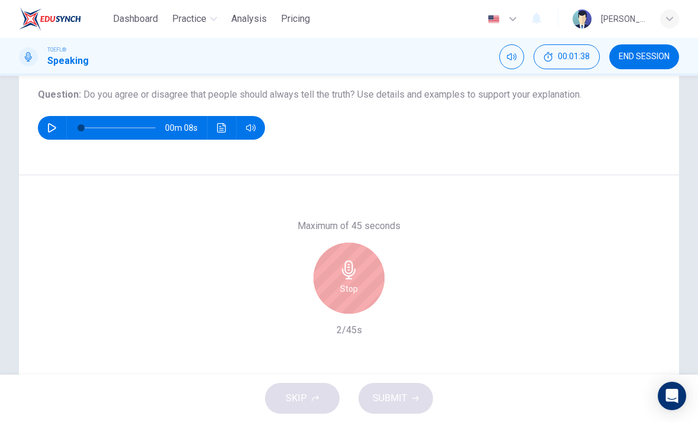
scroll to position [131, 0]
click at [355, 304] on div "Stop" at bounding box center [348, 277] width 71 height 71
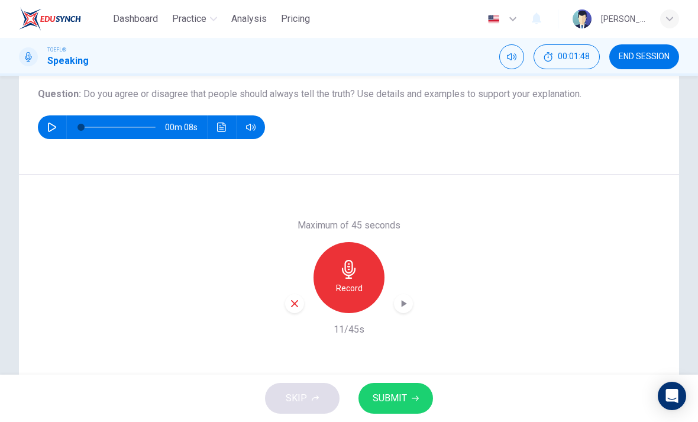
click at [293, 306] on icon "button" at bounding box center [294, 303] width 11 height 11
click at [351, 291] on h6 "Record" at bounding box center [349, 288] width 27 height 14
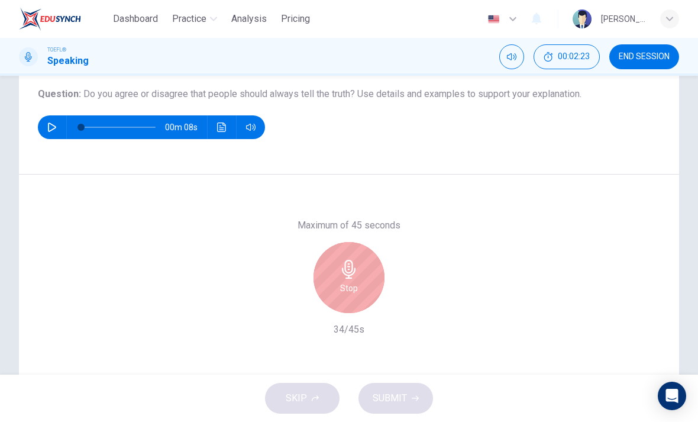
click at [344, 276] on icon "button" at bounding box center [349, 269] width 19 height 19
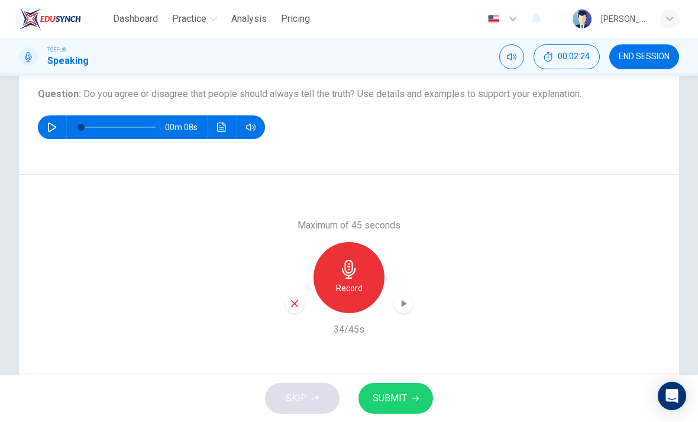
click at [295, 312] on div "button" at bounding box center [294, 303] width 19 height 19
click at [349, 292] on h6 "Record" at bounding box center [349, 288] width 27 height 14
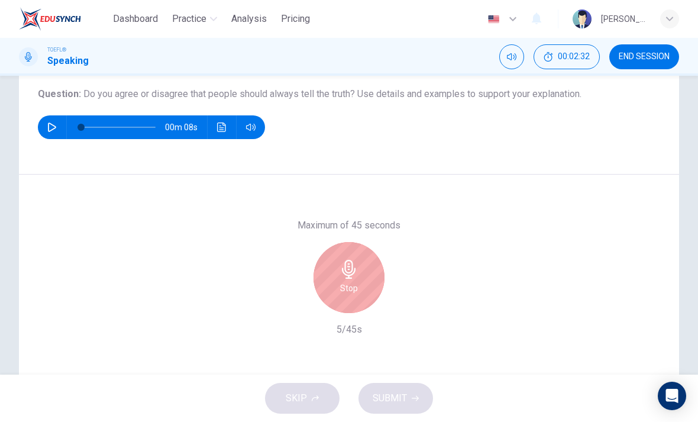
click at [355, 285] on h6 "Stop" at bounding box center [349, 288] width 18 height 14
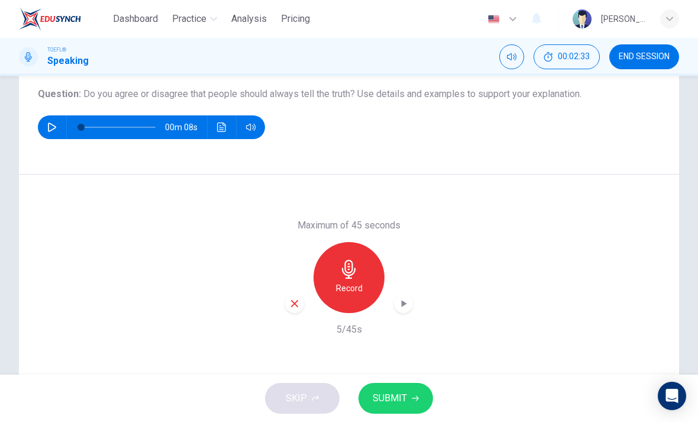
click at [302, 303] on div "button" at bounding box center [294, 303] width 19 height 19
click at [331, 287] on div "Record" at bounding box center [348, 277] width 71 height 71
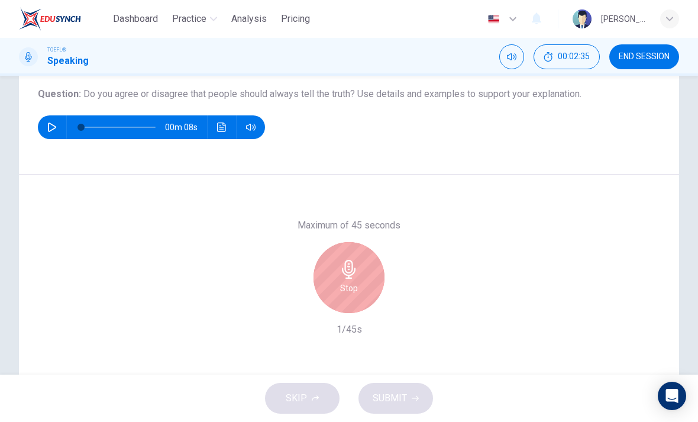
click at [348, 274] on icon "button" at bounding box center [349, 269] width 19 height 19
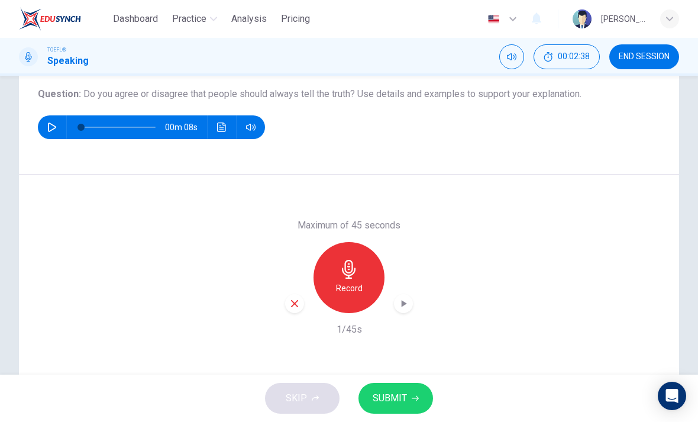
click at [283, 302] on div "Maximum of 45 seconds Record 1/45s" at bounding box center [349, 276] width 660 height 205
click at [289, 309] on div "button" at bounding box center [294, 303] width 19 height 19
click at [288, 309] on div "Record" at bounding box center [349, 277] width 128 height 71
click at [349, 272] on icon "button" at bounding box center [349, 269] width 14 height 19
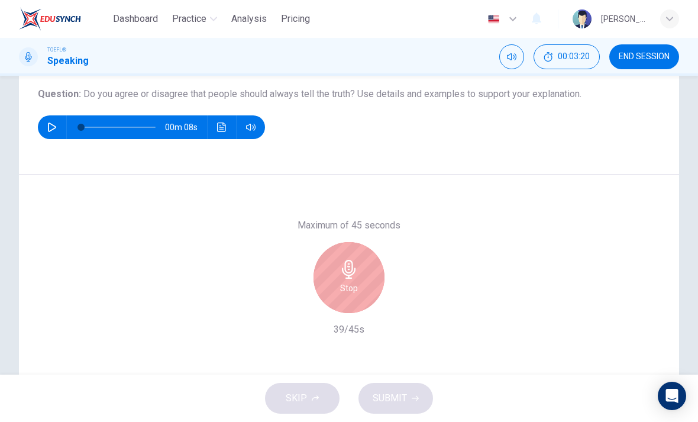
click at [351, 290] on h6 "Stop" at bounding box center [349, 288] width 18 height 14
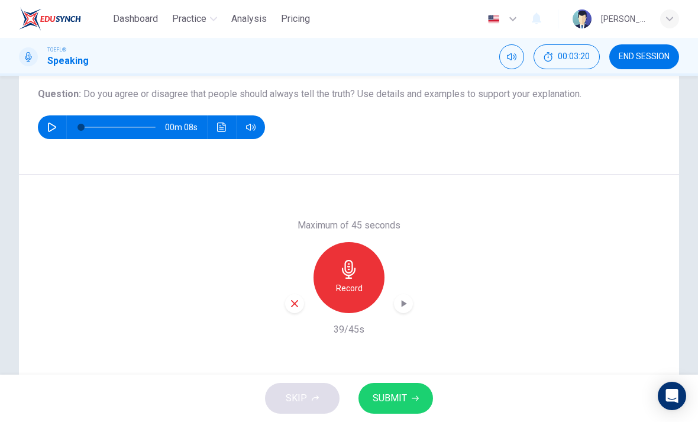
click at [394, 402] on span "SUBMIT" at bounding box center [390, 398] width 34 height 17
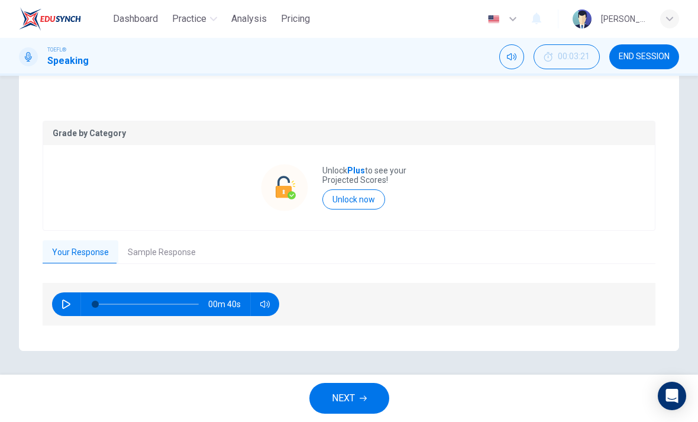
scroll to position [196, 0]
click at [74, 301] on button "button" at bounding box center [66, 305] width 19 height 24
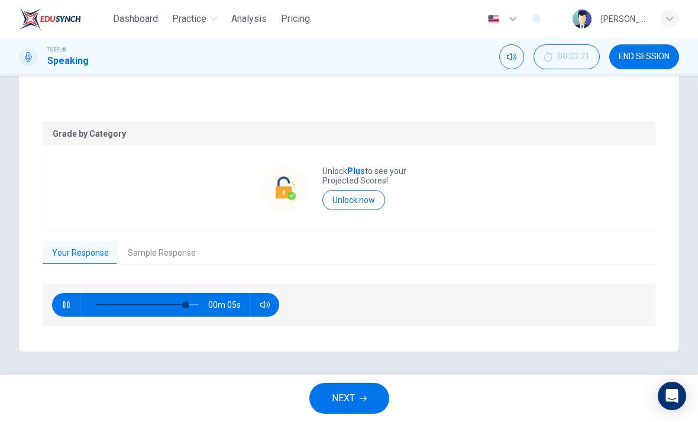
type input "90"
click at [180, 247] on button "Sample Response" at bounding box center [161, 253] width 87 height 25
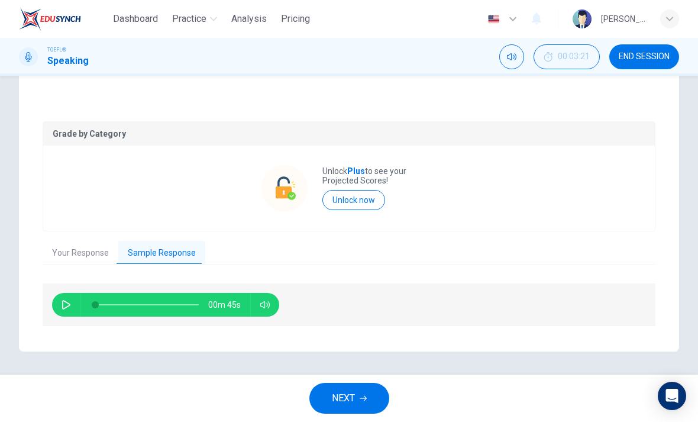
click at [71, 303] on button "button" at bounding box center [66, 305] width 19 height 24
click at [94, 260] on button "Your Response" at bounding box center [81, 253] width 76 height 25
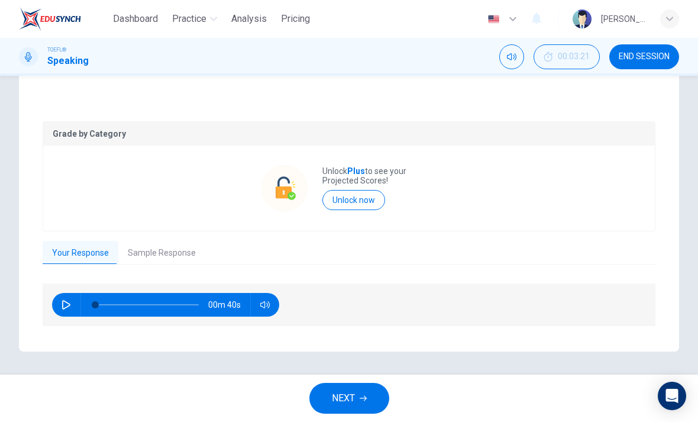
click at [153, 254] on button "Sample Response" at bounding box center [161, 253] width 87 height 25
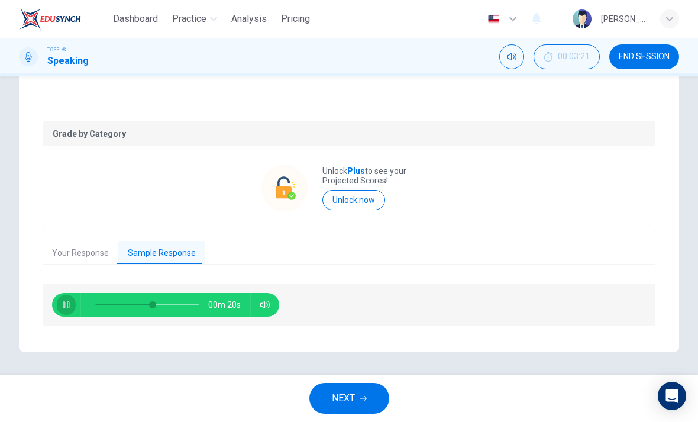
click at [72, 299] on button "button" at bounding box center [66, 305] width 19 height 24
type input "57"
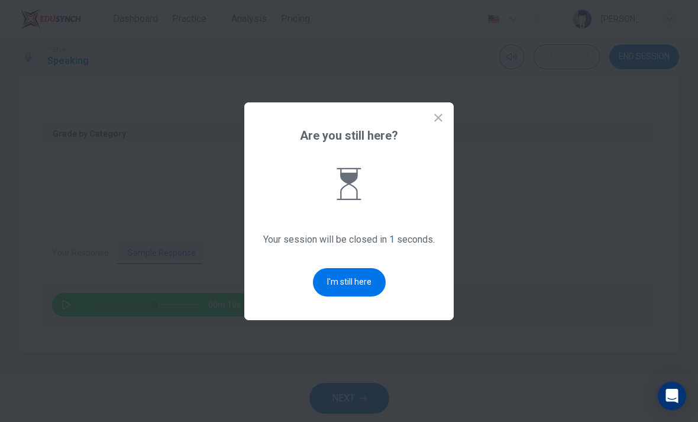
scroll to position [0, 0]
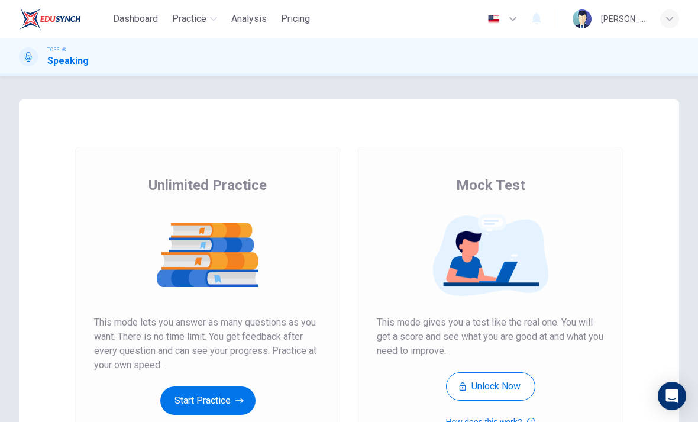
click at [225, 391] on button "Start Practice" at bounding box center [207, 400] width 95 height 28
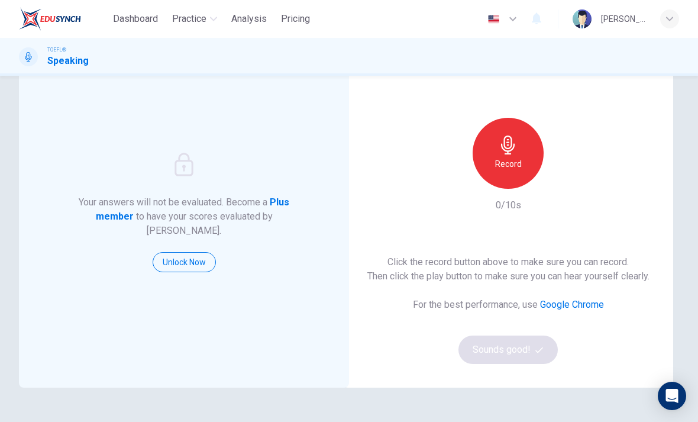
scroll to position [63, 0]
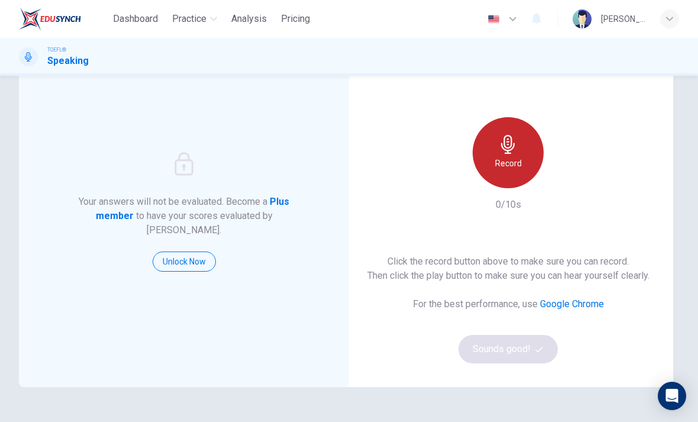
click at [531, 157] on div "Record" at bounding box center [508, 152] width 71 height 71
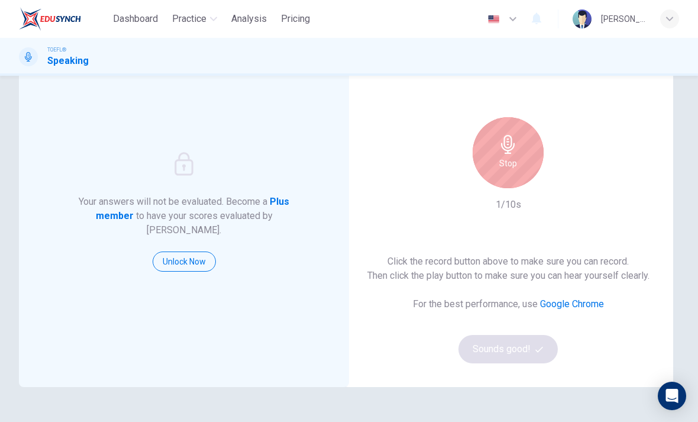
click at [522, 350] on div "Click the record button above to make sure you can record. Then click the play …" at bounding box center [508, 308] width 282 height 109
click at [515, 165] on h6 "Stop" at bounding box center [508, 163] width 18 height 14
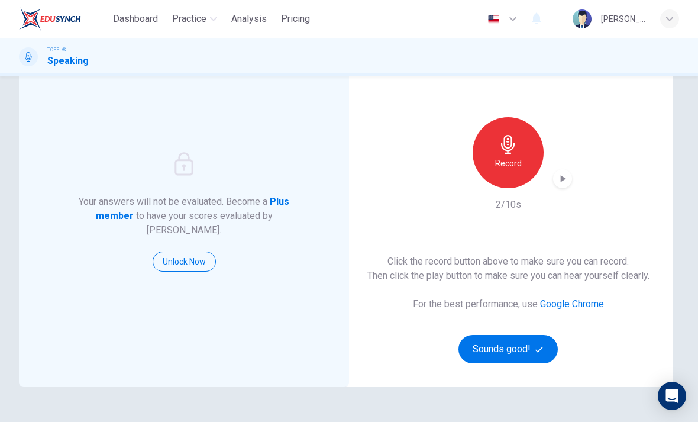
click at [514, 363] on button "Sounds good!" at bounding box center [507, 349] width 99 height 28
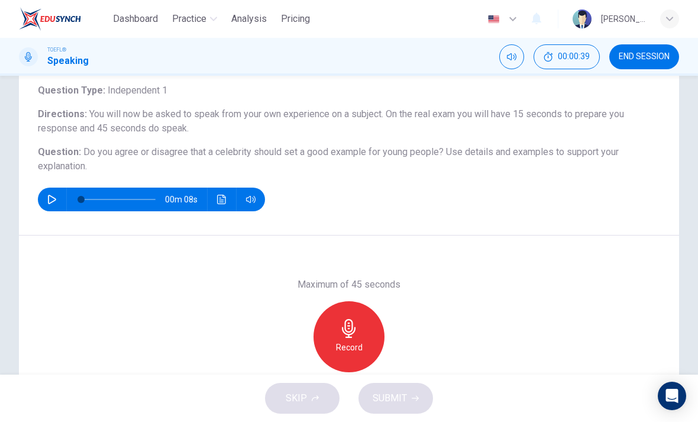
scroll to position [95, 0]
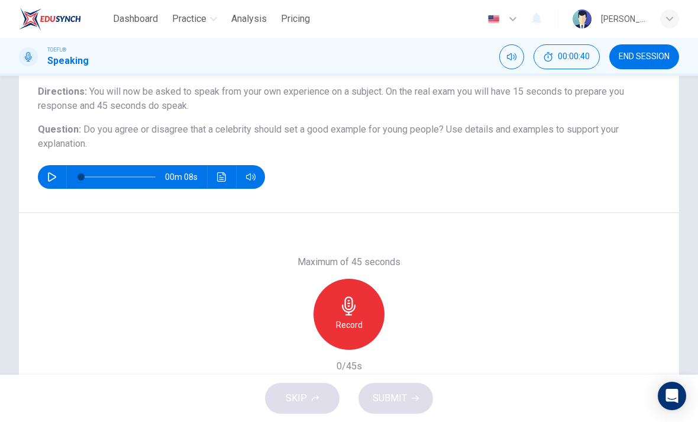
click at [361, 306] on div "Record" at bounding box center [348, 314] width 71 height 71
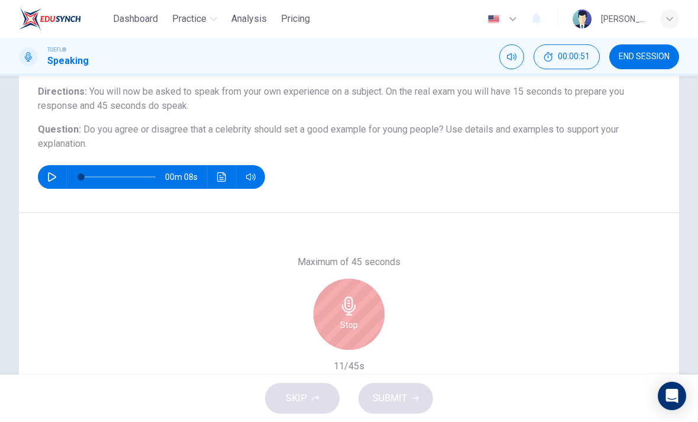
click at [329, 325] on div "Stop" at bounding box center [348, 314] width 71 height 71
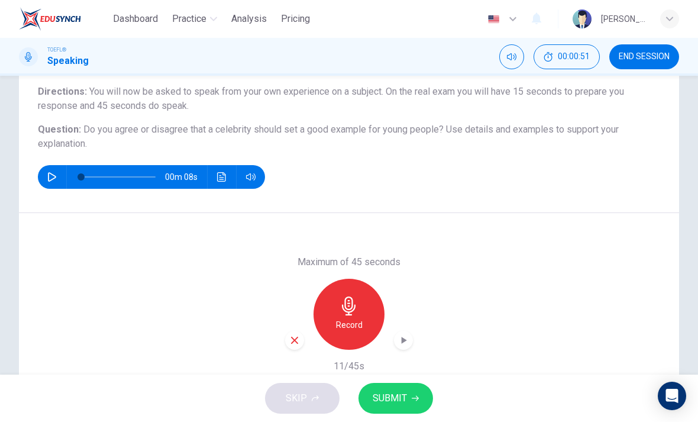
scroll to position [130, 0]
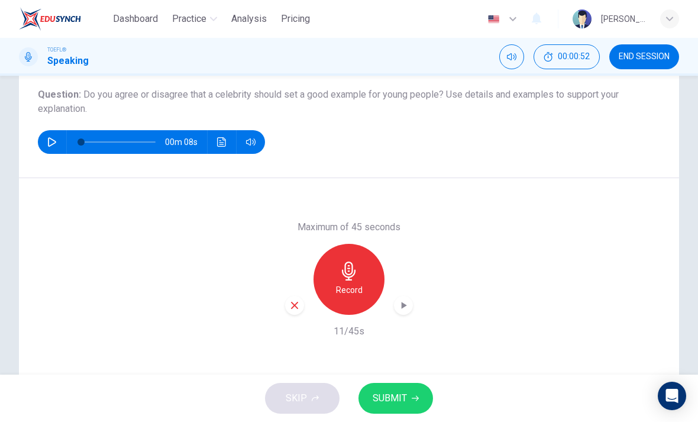
click at [296, 302] on icon "button" at bounding box center [294, 305] width 11 height 11
click at [348, 277] on icon "button" at bounding box center [349, 270] width 14 height 19
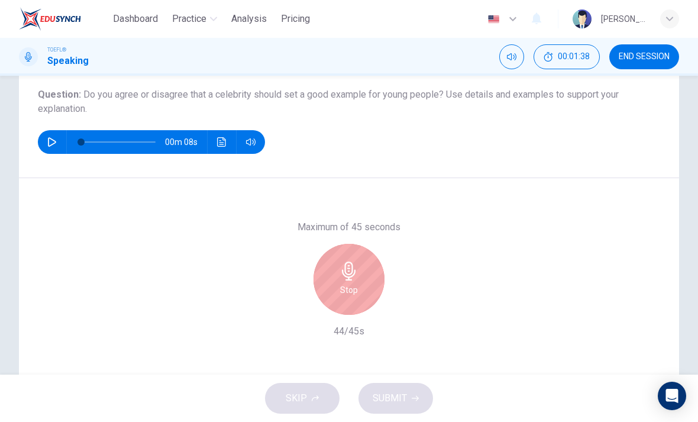
click at [374, 271] on div "Stop" at bounding box center [348, 279] width 71 height 71
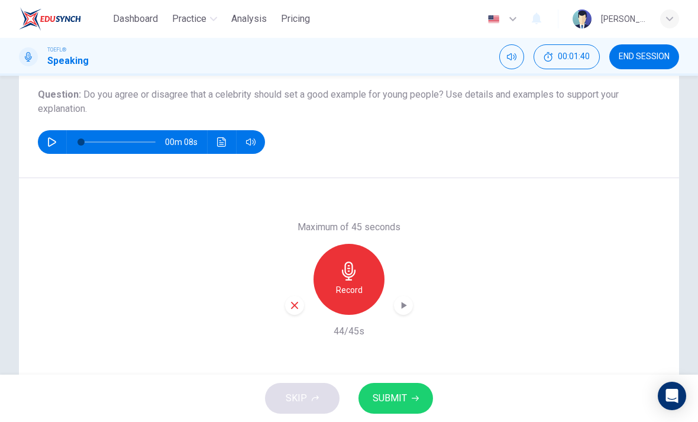
click at [402, 305] on icon "button" at bounding box center [404, 305] width 5 height 7
click at [296, 312] on div "button" at bounding box center [294, 305] width 19 height 19
click at [358, 259] on div "Record" at bounding box center [348, 279] width 71 height 71
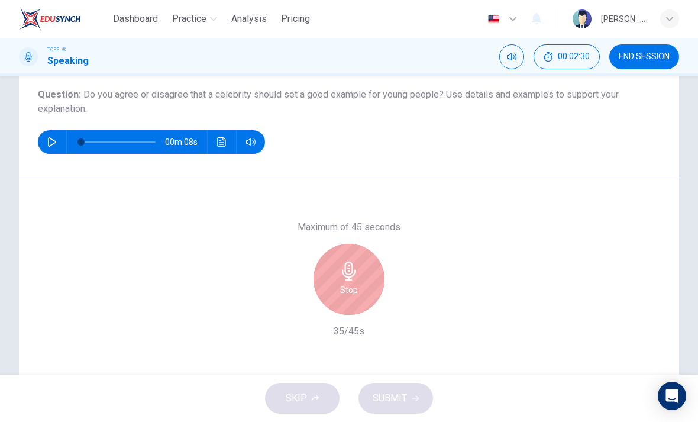
click at [342, 321] on div "Maximum of 45 seconds Stop 35/45s" at bounding box center [349, 279] width 128 height 118
click at [358, 272] on div "Stop" at bounding box center [348, 279] width 71 height 71
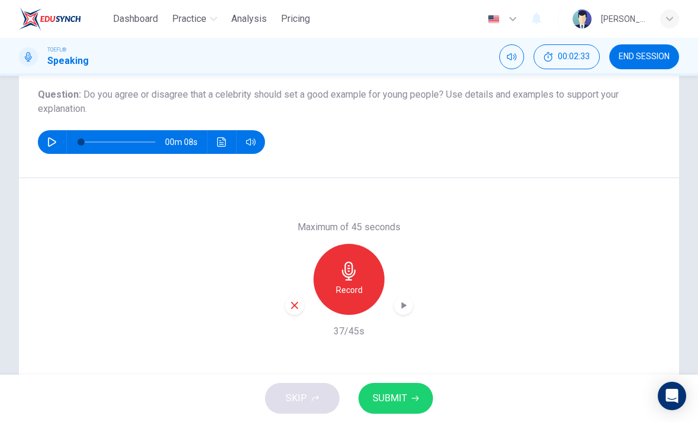
click at [290, 312] on div "button" at bounding box center [294, 305] width 19 height 19
click at [345, 287] on h6 "Record" at bounding box center [349, 290] width 27 height 14
click at [408, 384] on button "SUBMIT" at bounding box center [395, 398] width 75 height 31
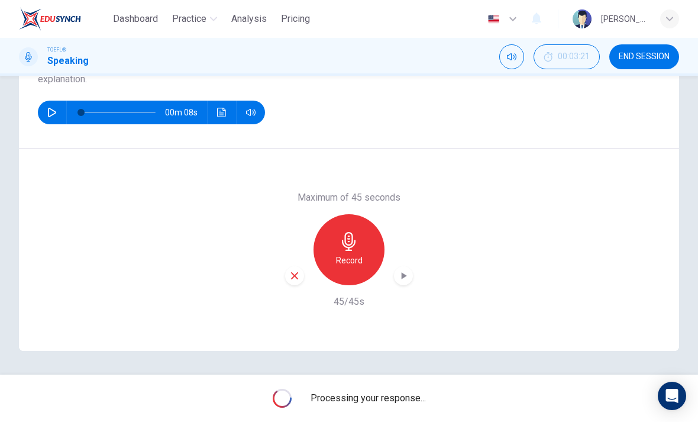
scroll to position [160, 0]
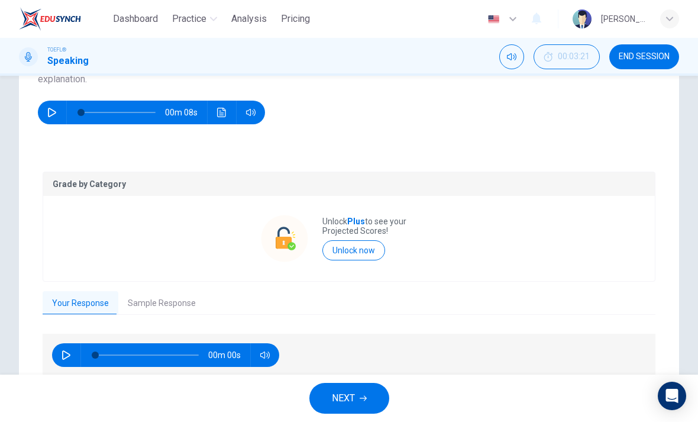
click at [67, 344] on button "button" at bounding box center [66, 355] width 19 height 24
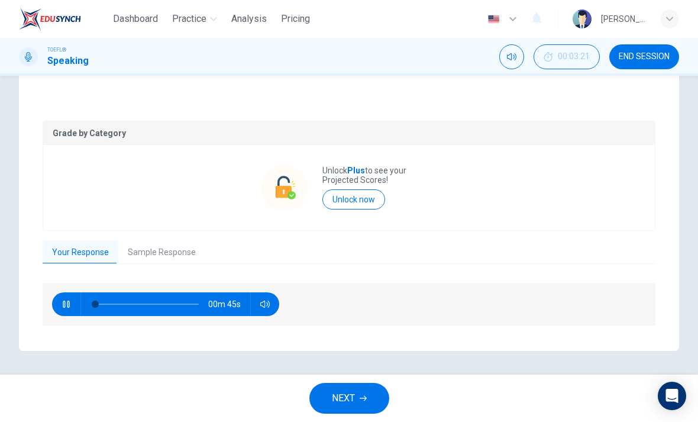
scroll to position [210, 0]
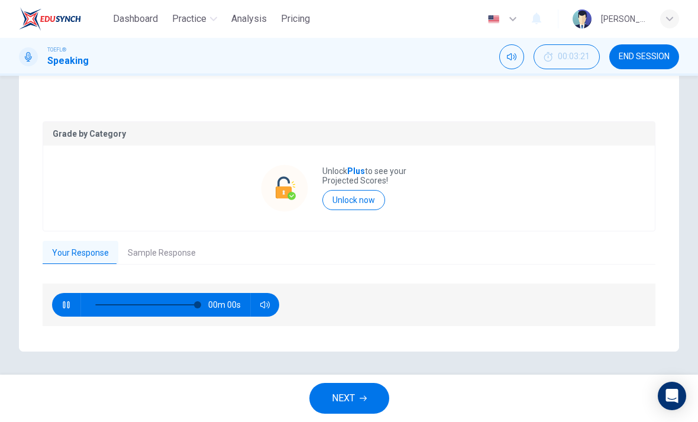
type input "0"
click at [216, 258] on div "Your Response Sample Response" at bounding box center [349, 253] width 613 height 25
click at [185, 250] on button "Sample Response" at bounding box center [161, 253] width 87 height 25
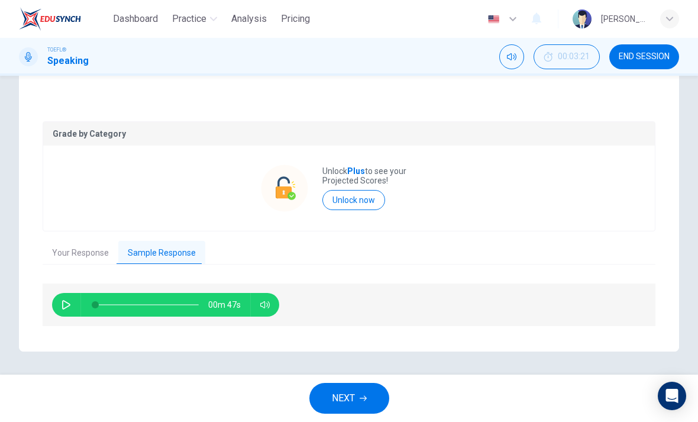
click at [75, 302] on button "button" at bounding box center [66, 305] width 19 height 24
type input "0"
click at [362, 393] on button "NEXT" at bounding box center [349, 398] width 80 height 31
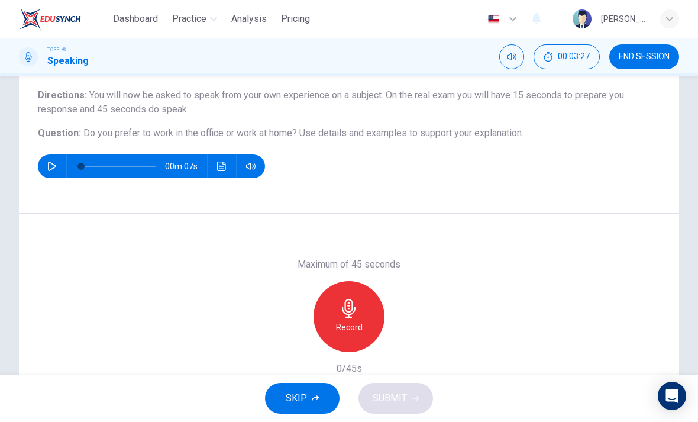
scroll to position [95, 0]
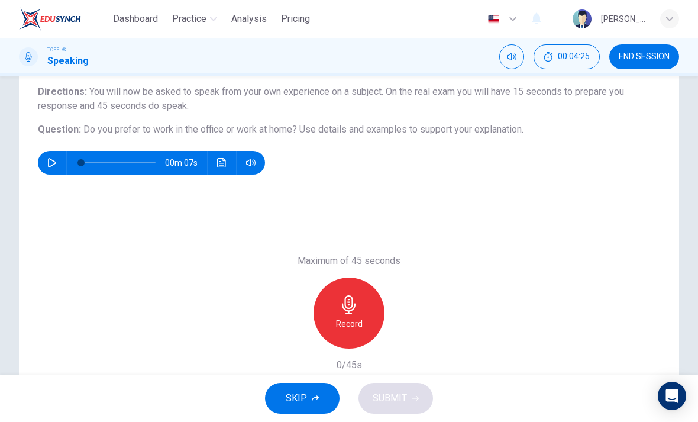
click at [345, 306] on icon "button" at bounding box center [349, 304] width 14 height 19
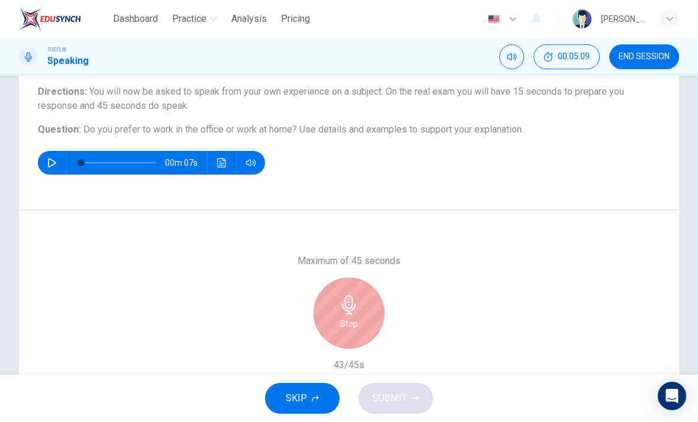
click at [361, 326] on div "Stop" at bounding box center [348, 312] width 71 height 71
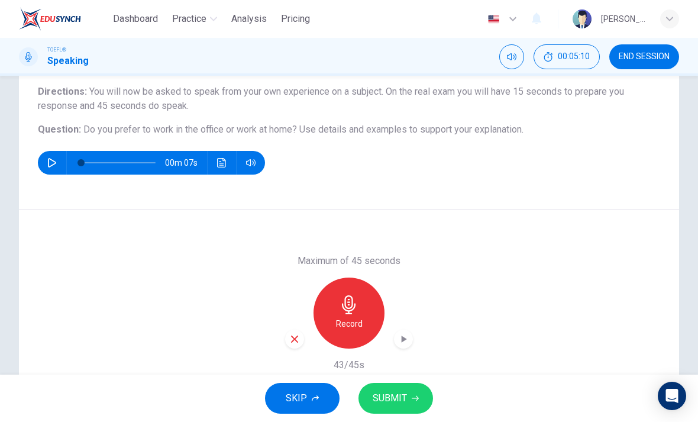
click at [298, 335] on icon "button" at bounding box center [294, 339] width 11 height 11
click at [357, 311] on icon "button" at bounding box center [349, 304] width 19 height 19
click at [397, 332] on div "button" at bounding box center [403, 338] width 19 height 19
click at [403, 404] on span "SUBMIT" at bounding box center [390, 398] width 34 height 17
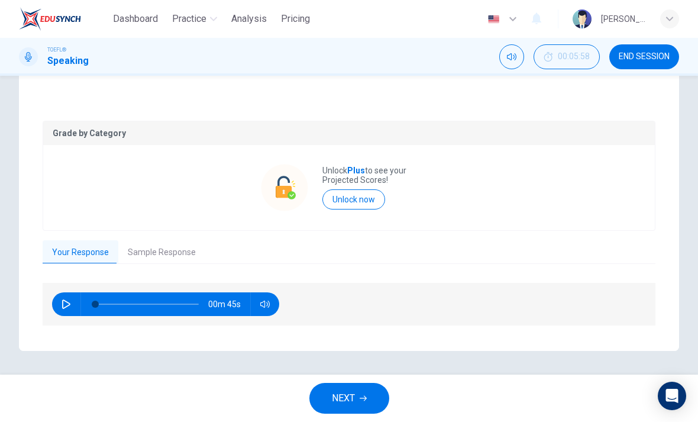
scroll to position [196, 0]
click at [70, 311] on button "button" at bounding box center [66, 305] width 19 height 24
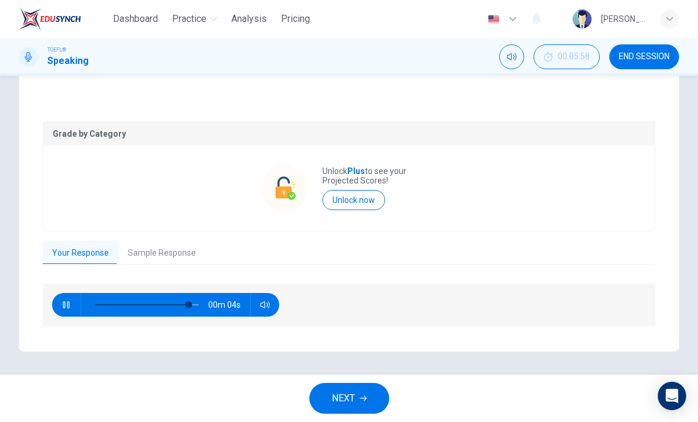
type input "92"
click at [159, 259] on button "Sample Response" at bounding box center [161, 253] width 87 height 25
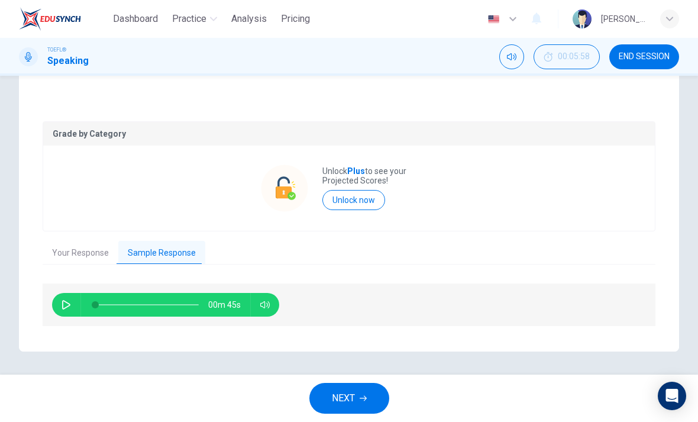
click at [63, 312] on button "button" at bounding box center [66, 305] width 19 height 24
type input "95"
click at [358, 386] on button "NEXT" at bounding box center [349, 398] width 80 height 31
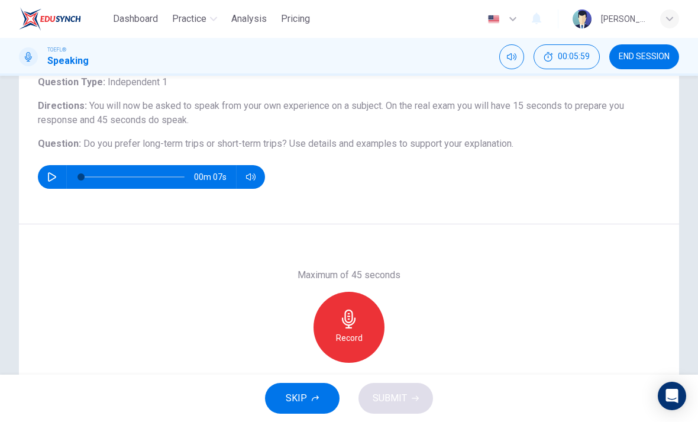
scroll to position [88, 0]
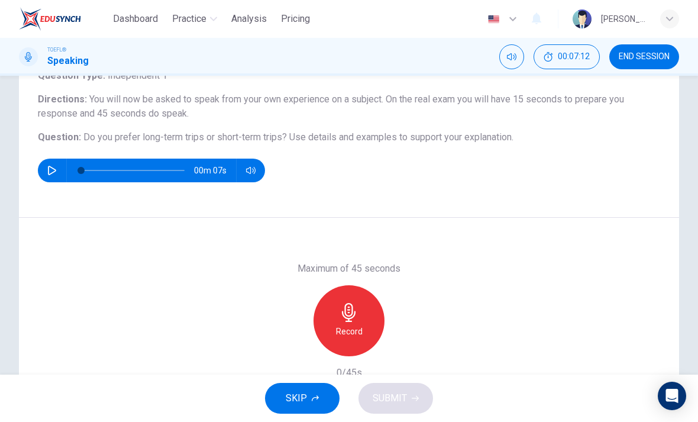
click at [350, 320] on icon "button" at bounding box center [349, 312] width 19 height 19
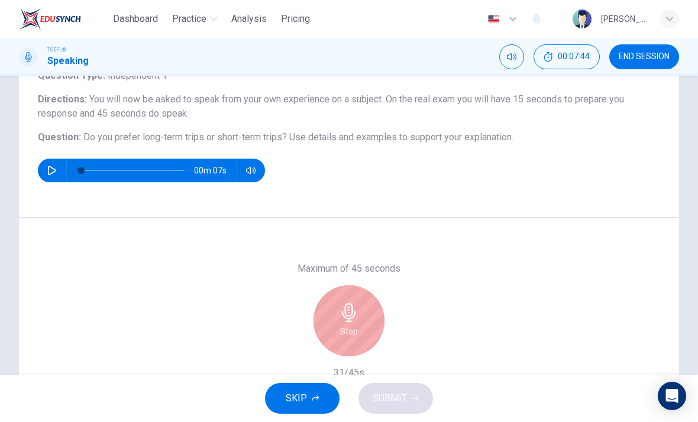
click at [353, 328] on h6 "Stop" at bounding box center [349, 331] width 18 height 14
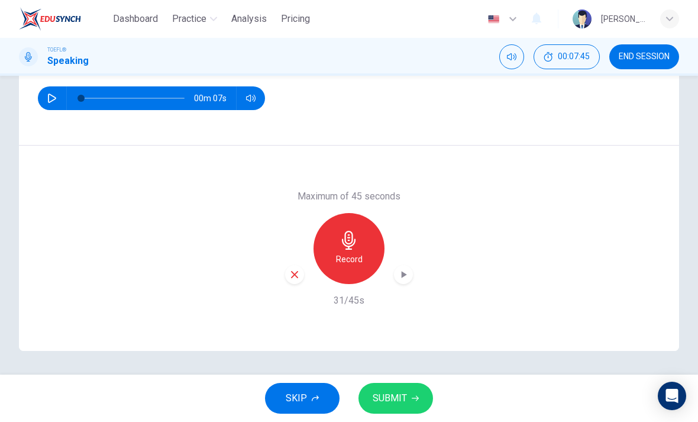
scroll to position [160, 0]
click at [296, 274] on icon "button" at bounding box center [294, 274] width 11 height 11
click at [358, 245] on icon "button" at bounding box center [349, 240] width 19 height 19
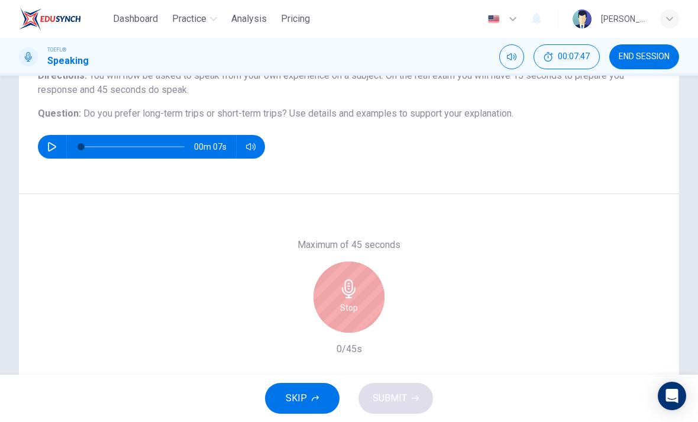
scroll to position [103, 0]
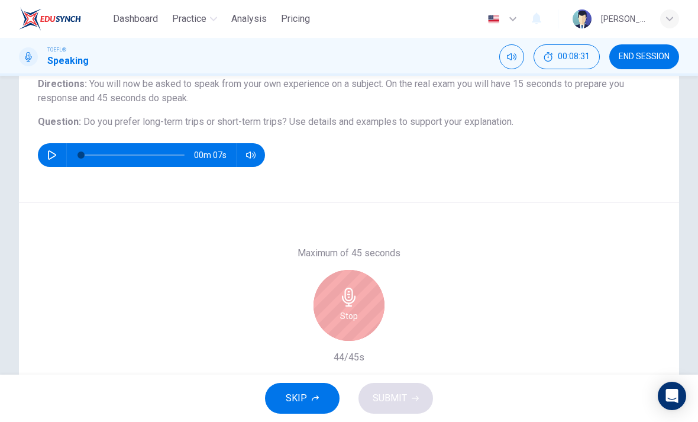
click at [369, 306] on div "Stop" at bounding box center [348, 305] width 71 height 71
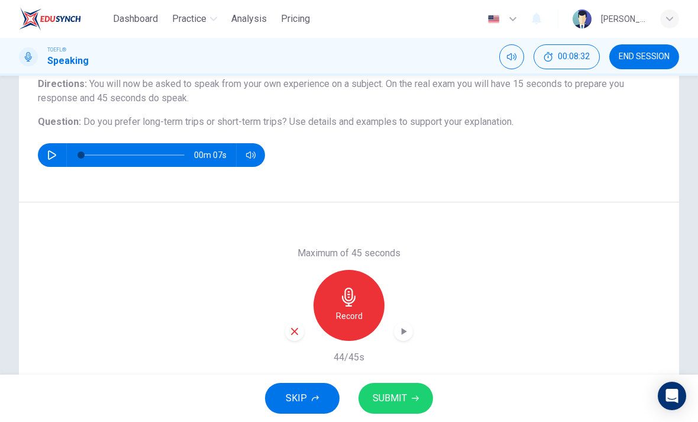
click at [411, 383] on button "SUBMIT" at bounding box center [395, 398] width 75 height 31
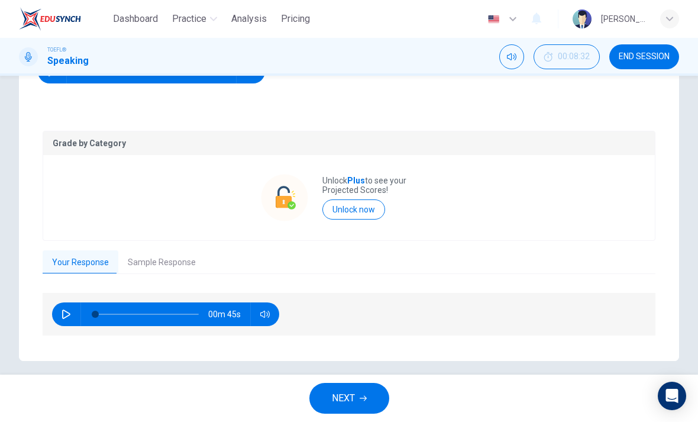
scroll to position [196, 0]
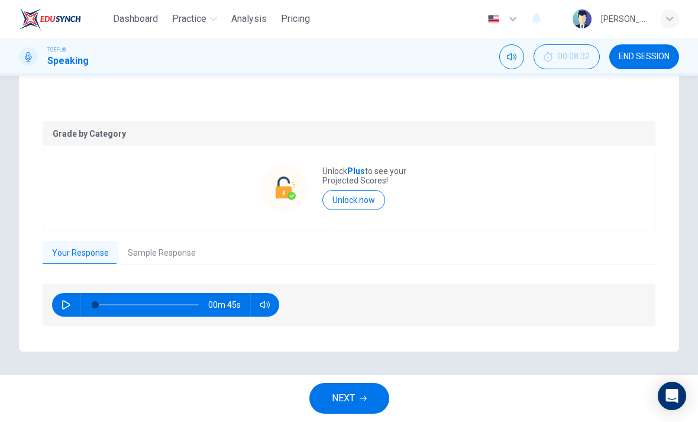
click at [62, 304] on icon "button" at bounding box center [66, 304] width 9 height 9
type input "95"
click at [159, 249] on button "Sample Response" at bounding box center [161, 253] width 87 height 25
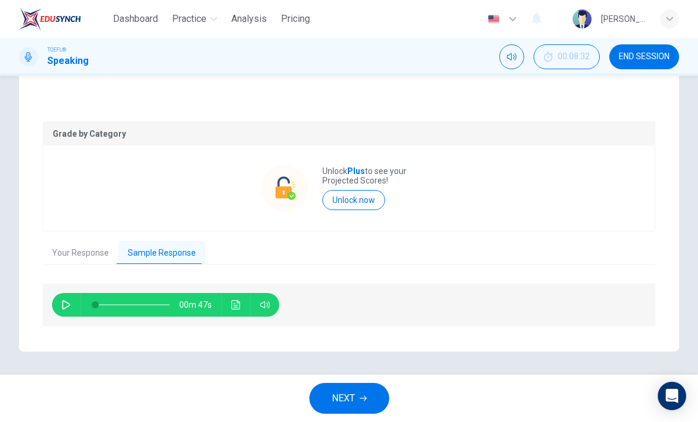
click at [64, 301] on icon "button" at bounding box center [66, 304] width 8 height 9
type input "0"
